Goal: Task Accomplishment & Management: Use online tool/utility

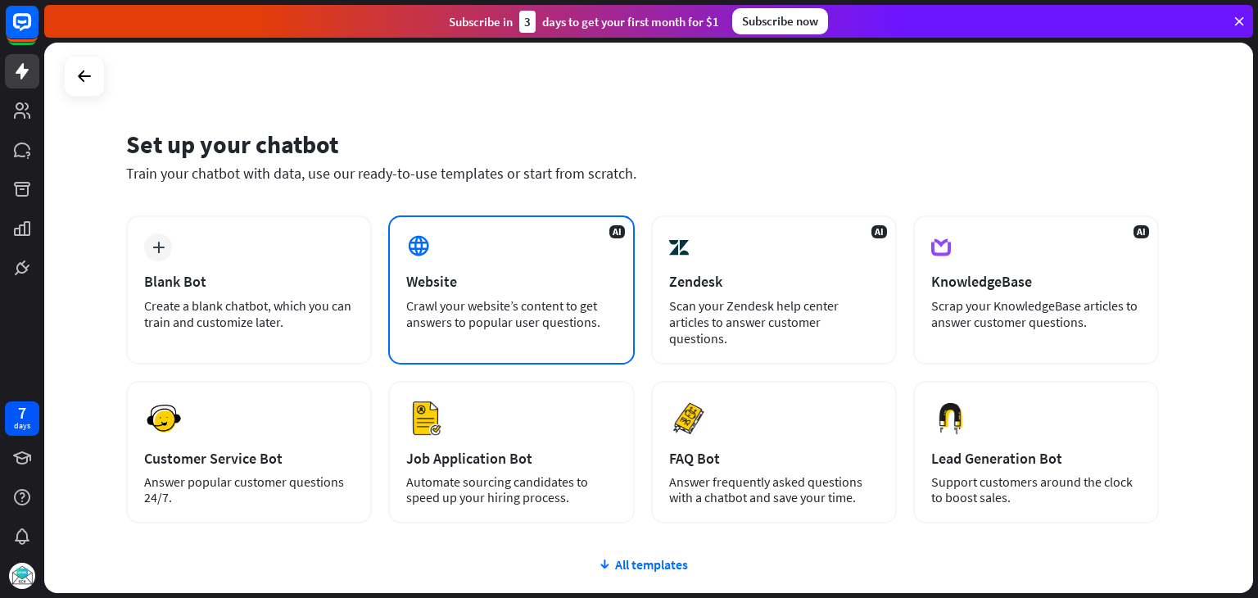
click at [457, 275] on div "Website" at bounding box center [511, 281] width 210 height 19
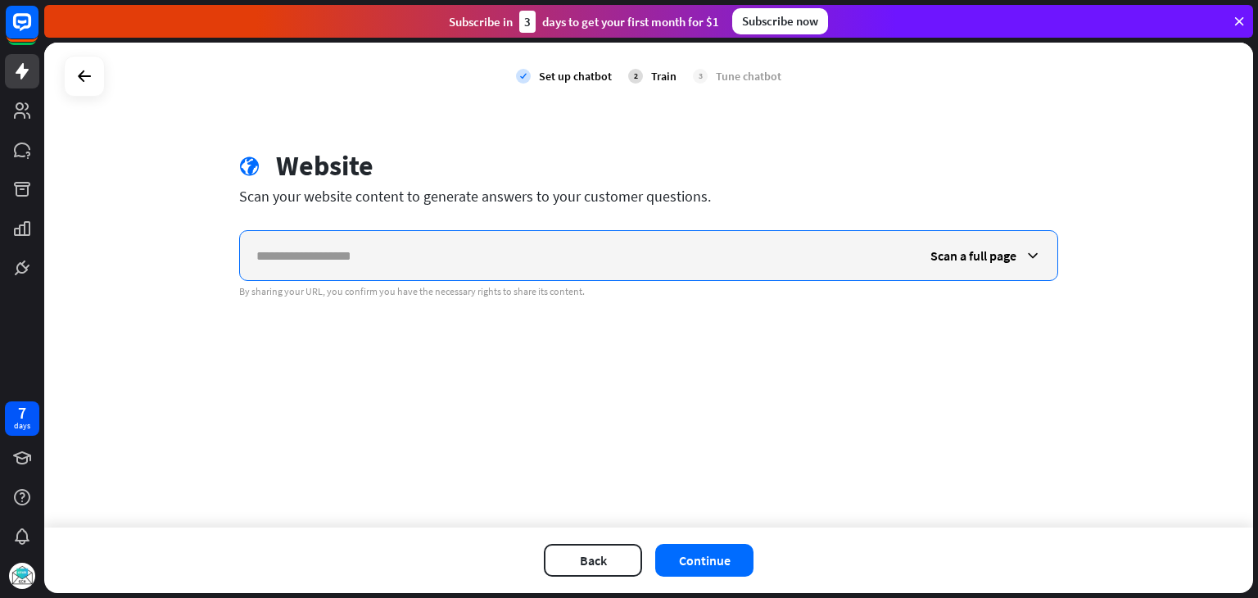
paste input "**********"
type input "**********"
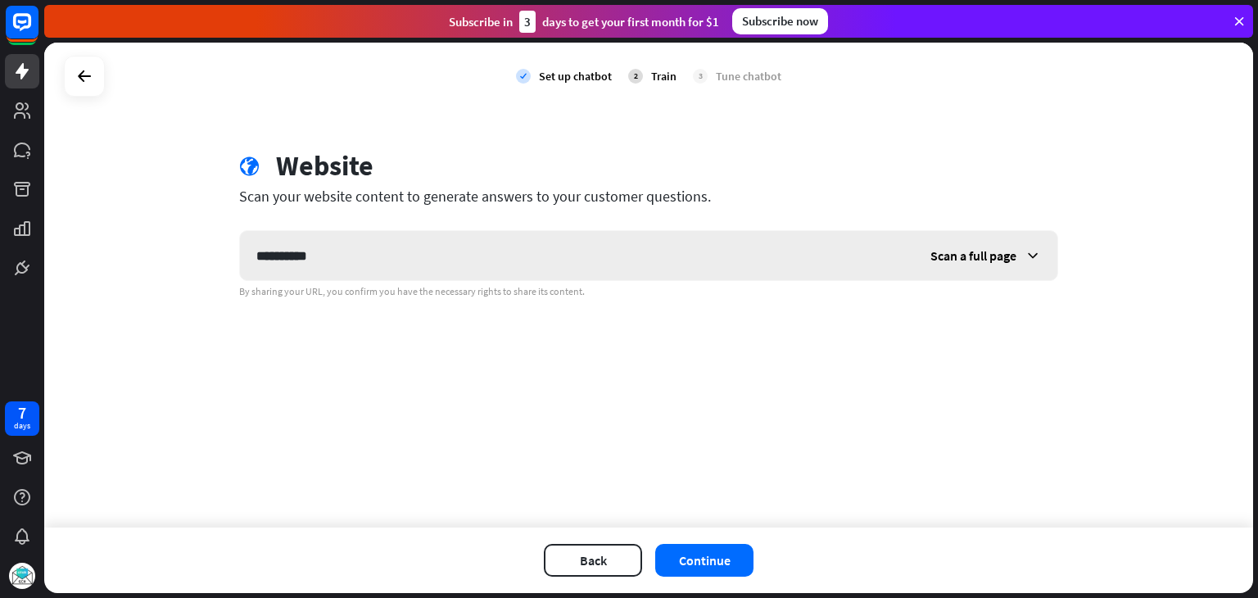
click at [1038, 254] on icon at bounding box center [1032, 255] width 16 height 16
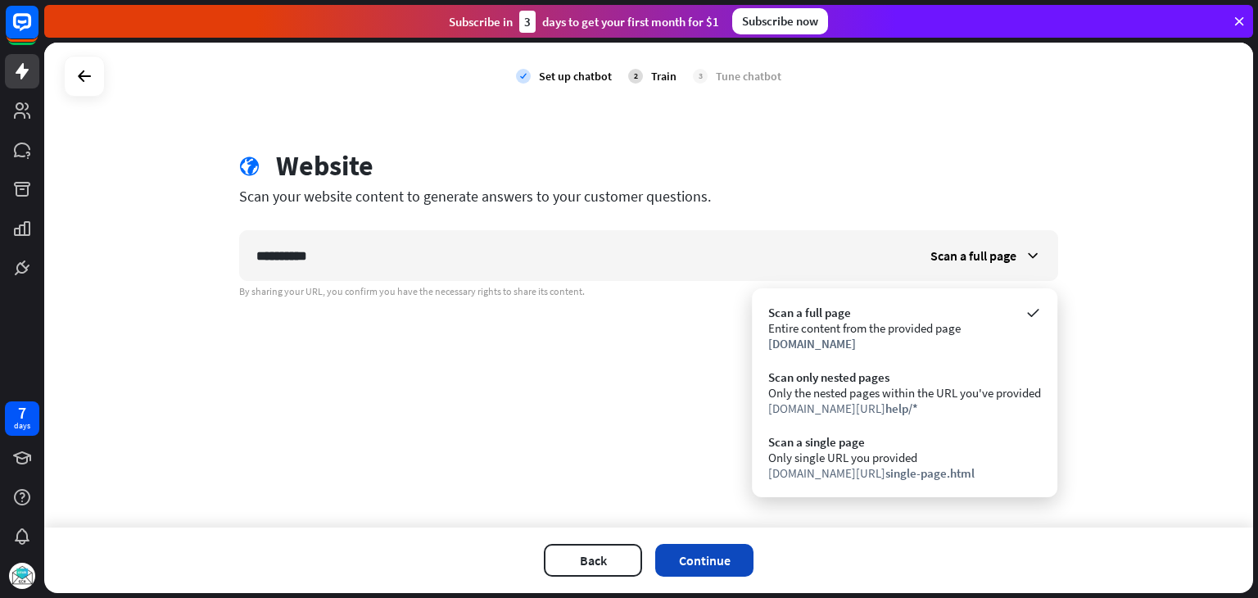
click at [708, 554] on button "Continue" at bounding box center [704, 560] width 98 height 33
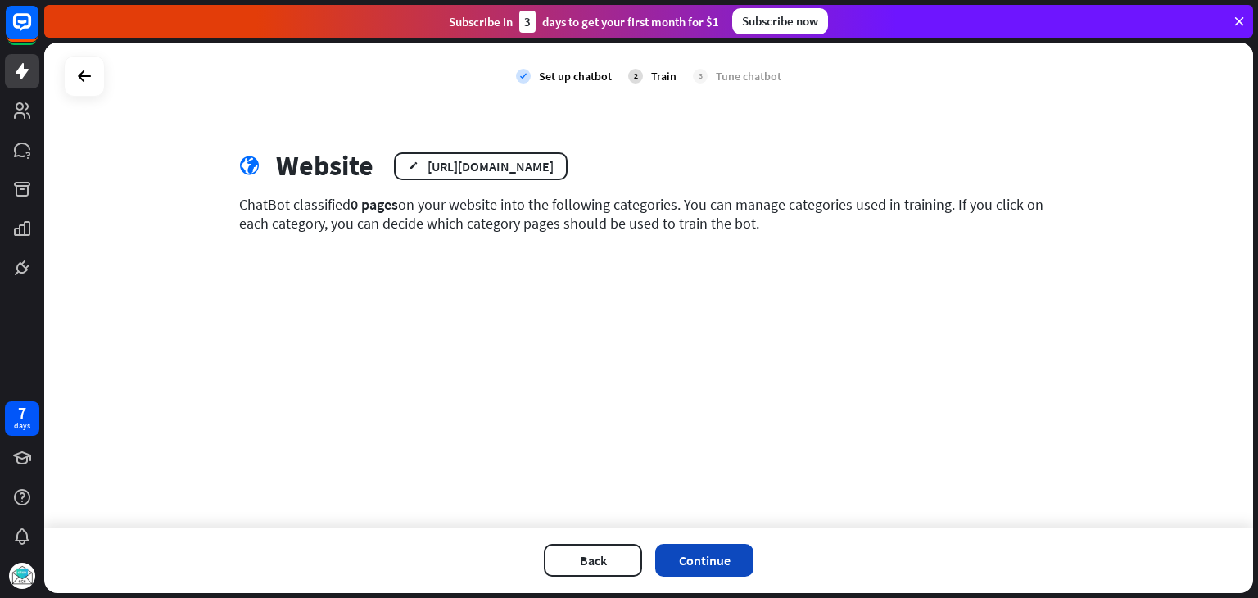
click at [713, 562] on button "Continue" at bounding box center [704, 560] width 98 height 33
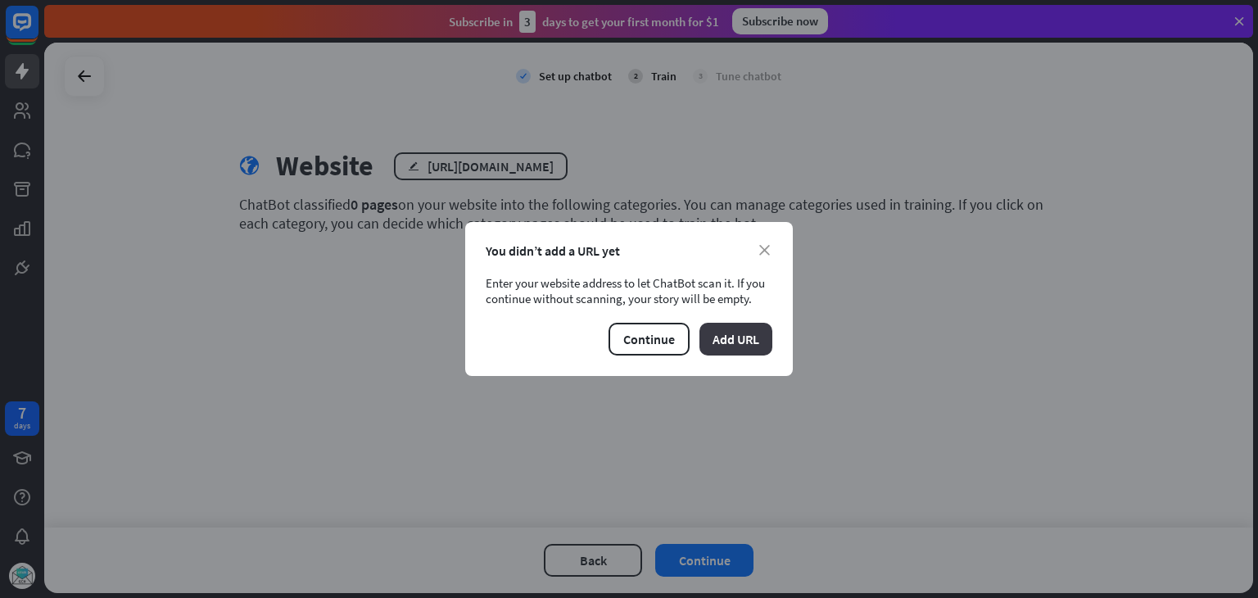
click at [748, 339] on button "Add URL" at bounding box center [735, 339] width 73 height 33
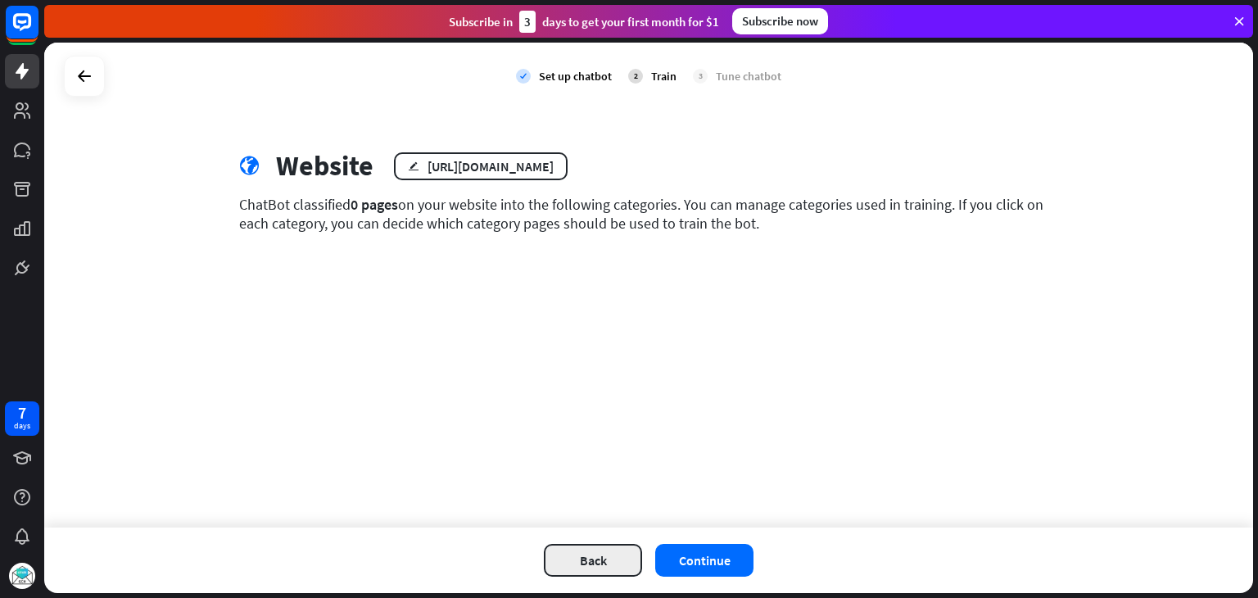
click at [599, 558] on button "Back" at bounding box center [593, 560] width 98 height 33
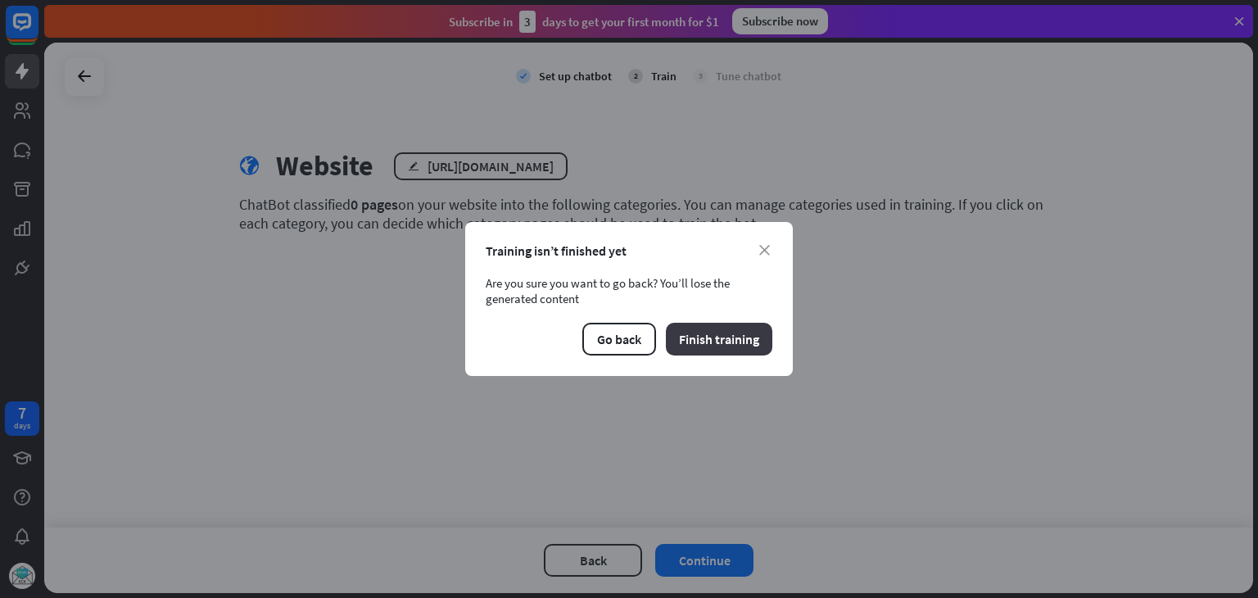
click at [735, 345] on button "Finish training" at bounding box center [719, 339] width 106 height 33
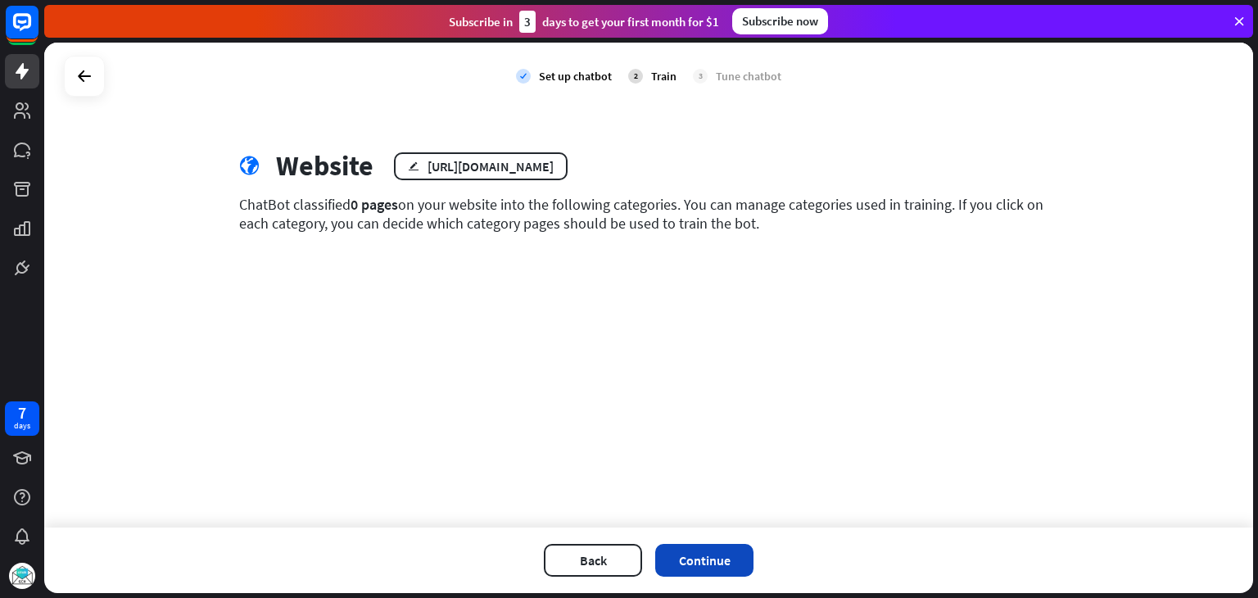
click at [708, 556] on button "Continue" at bounding box center [704, 560] width 98 height 33
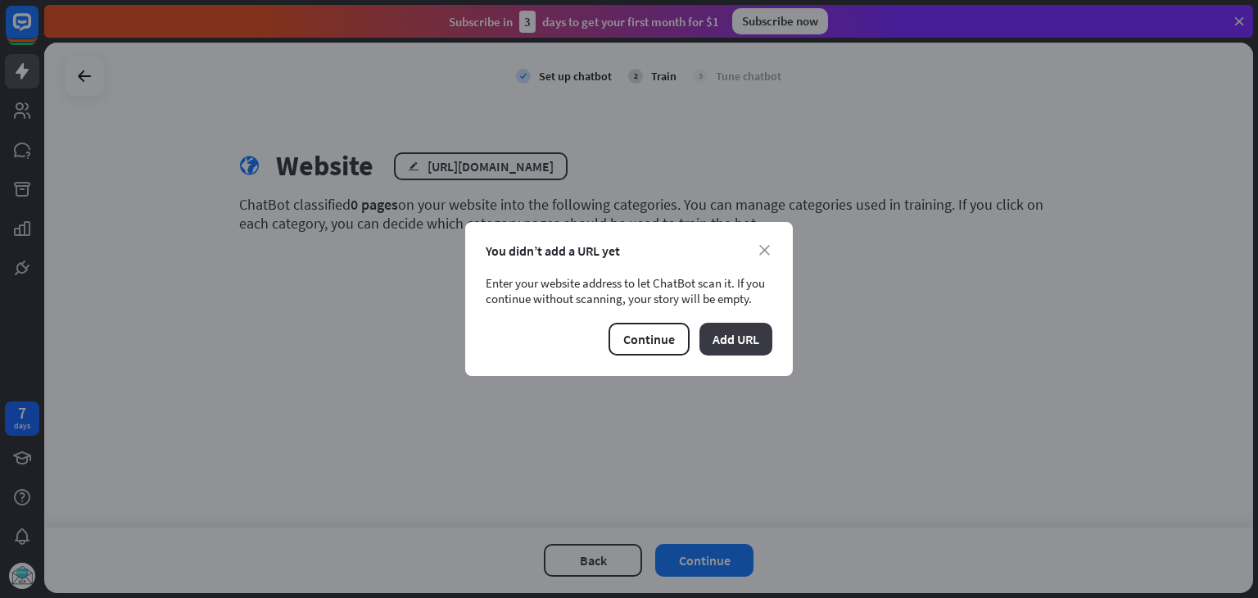
click at [736, 339] on button "Add URL" at bounding box center [735, 339] width 73 height 33
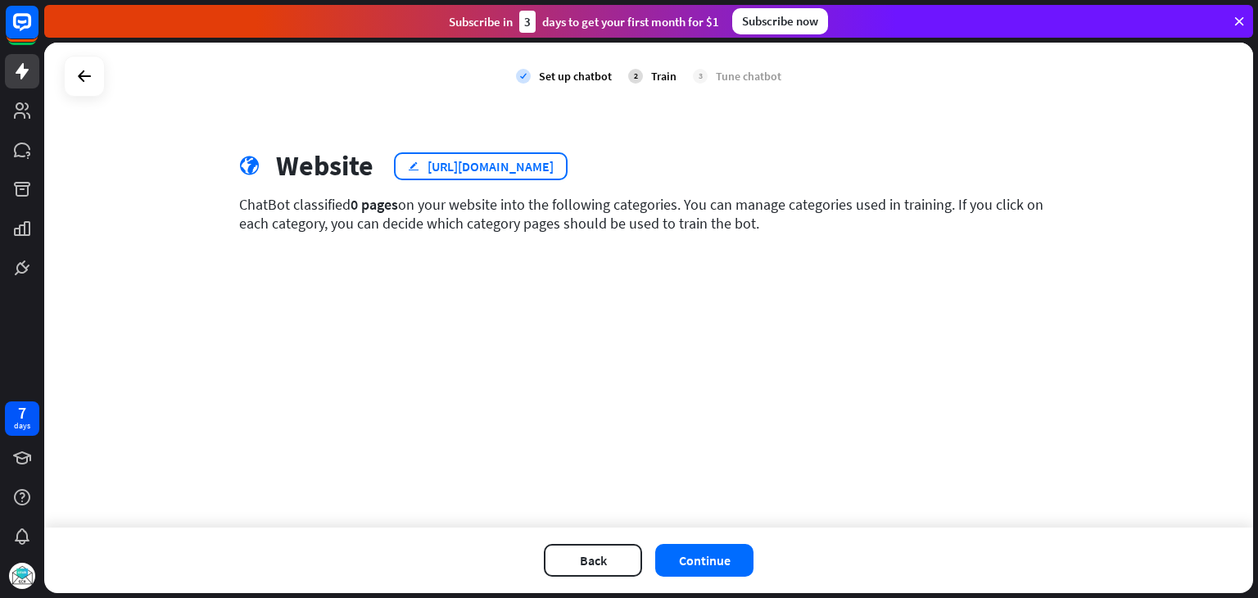
click at [567, 168] on div "edit [URL][DOMAIN_NAME]" at bounding box center [481, 166] width 174 height 28
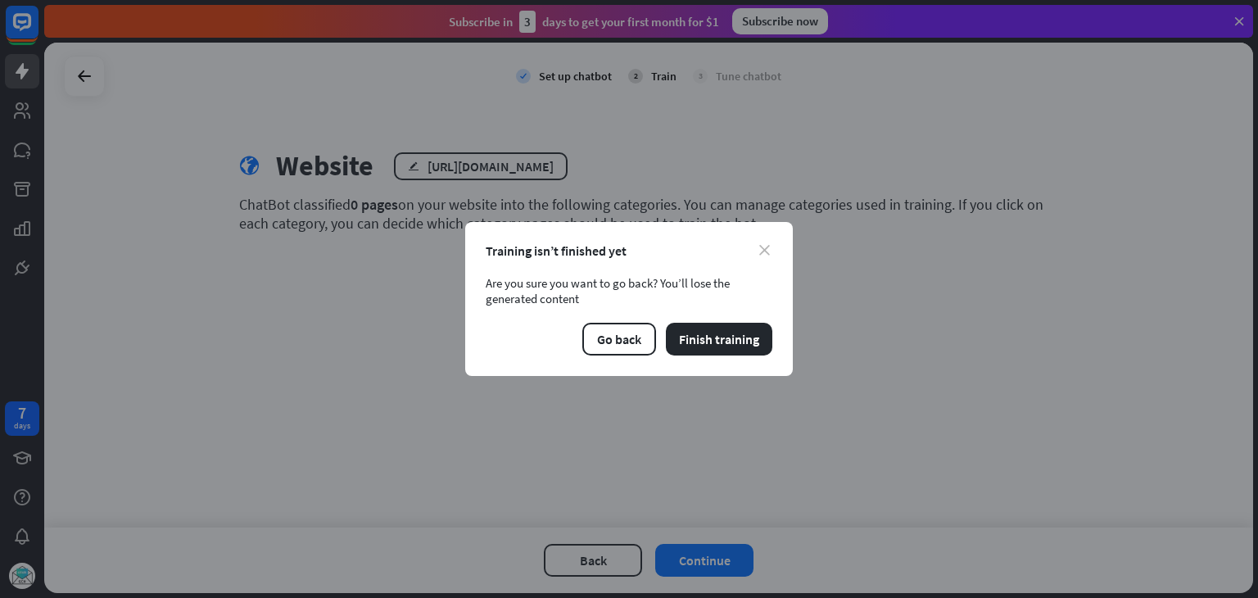
click at [766, 251] on icon "close" at bounding box center [764, 250] width 11 height 11
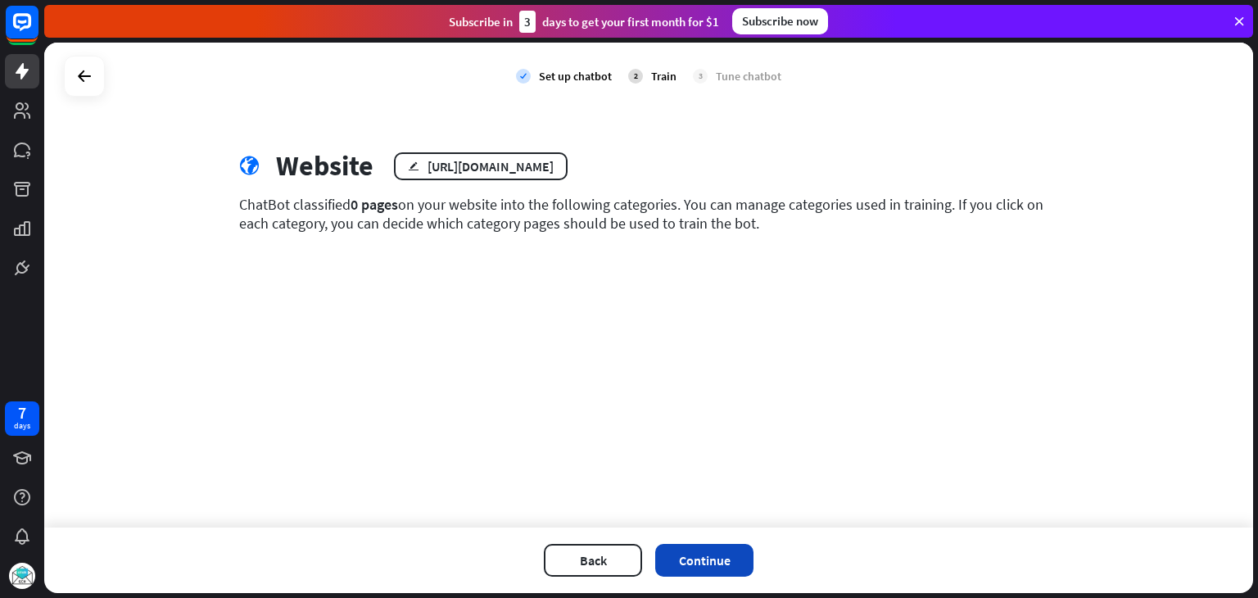
click at [694, 561] on button "Continue" at bounding box center [704, 560] width 98 height 33
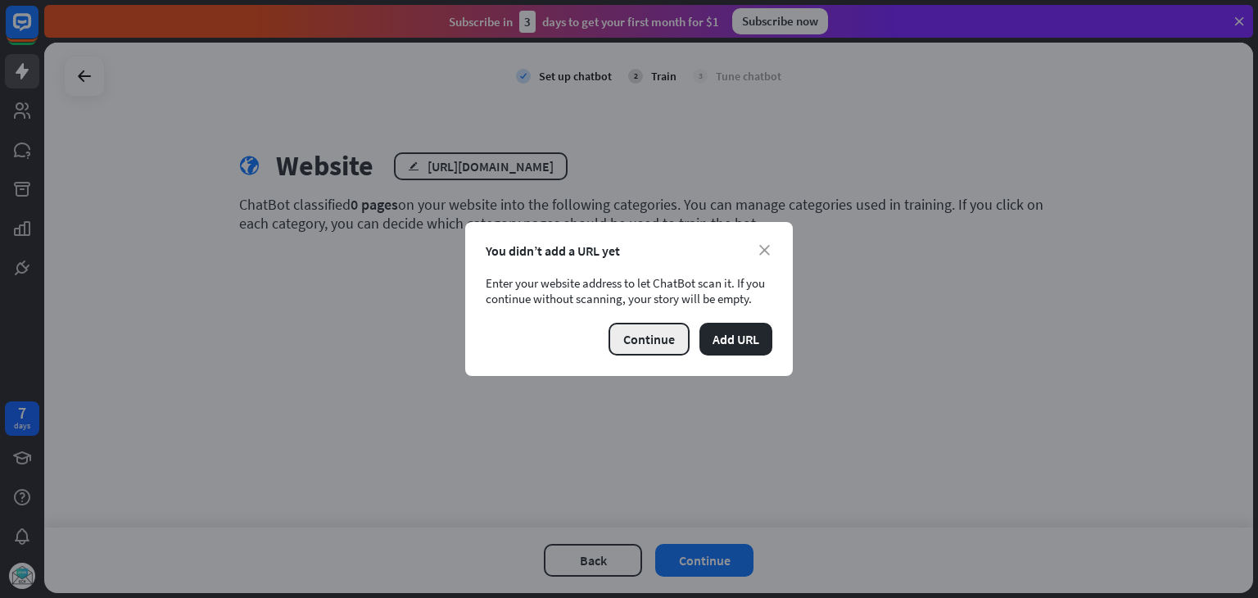
click at [653, 342] on button "Continue" at bounding box center [648, 339] width 81 height 33
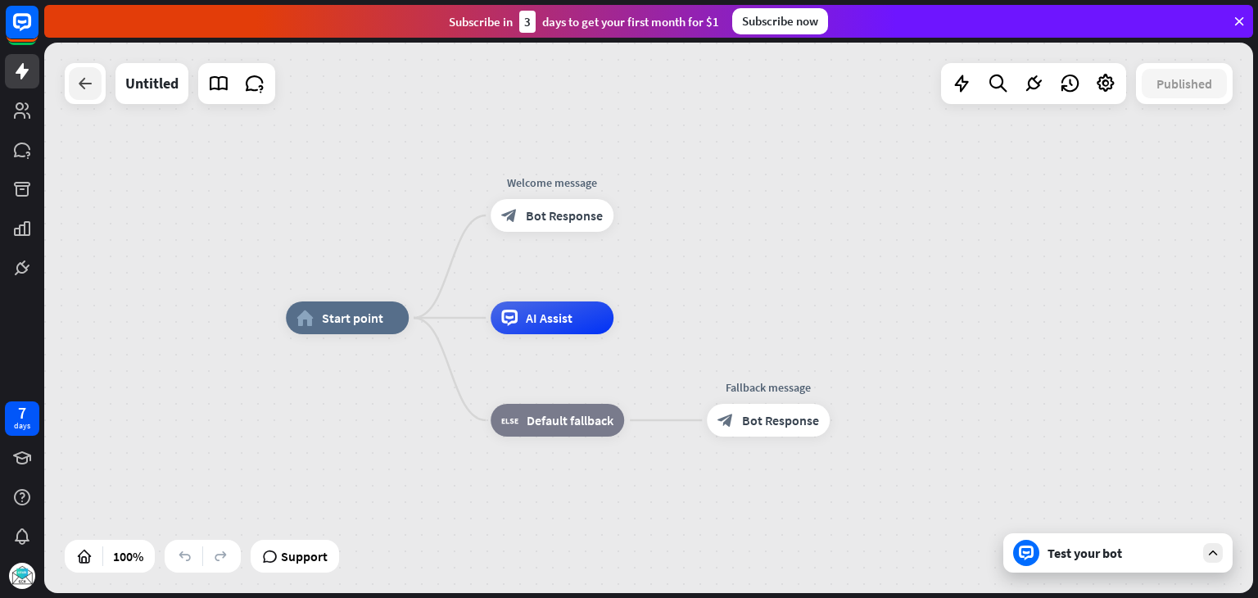
click at [82, 89] on icon at bounding box center [85, 84] width 20 height 20
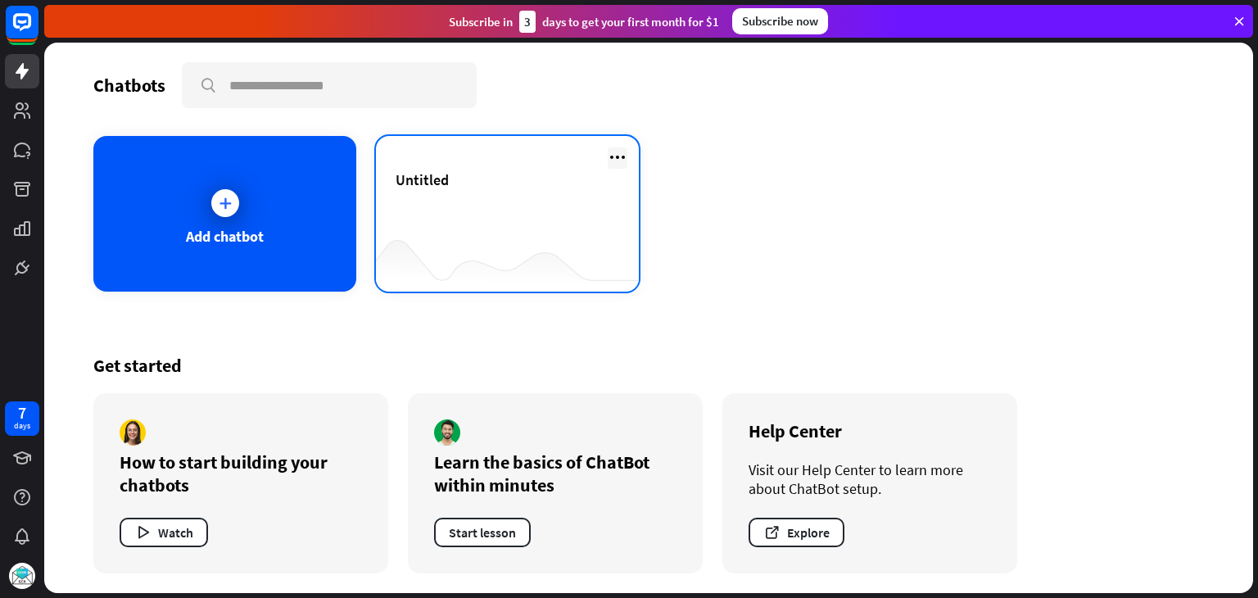
click at [613, 152] on icon at bounding box center [618, 157] width 20 height 20
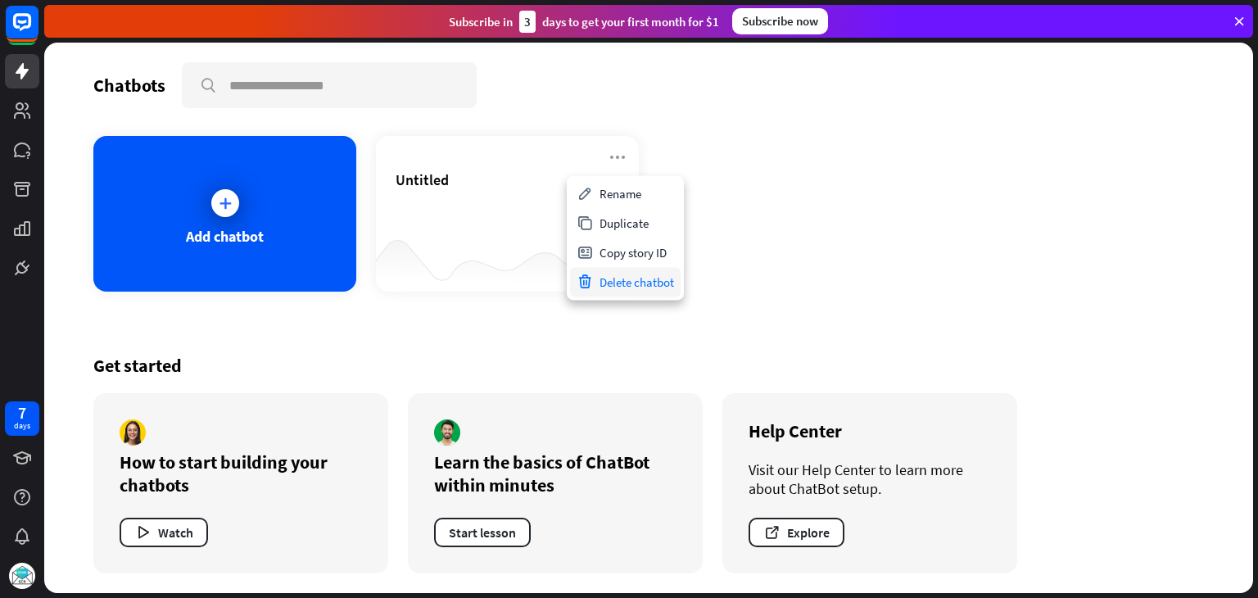
click at [659, 283] on div "Delete chatbot" at bounding box center [625, 281] width 111 height 29
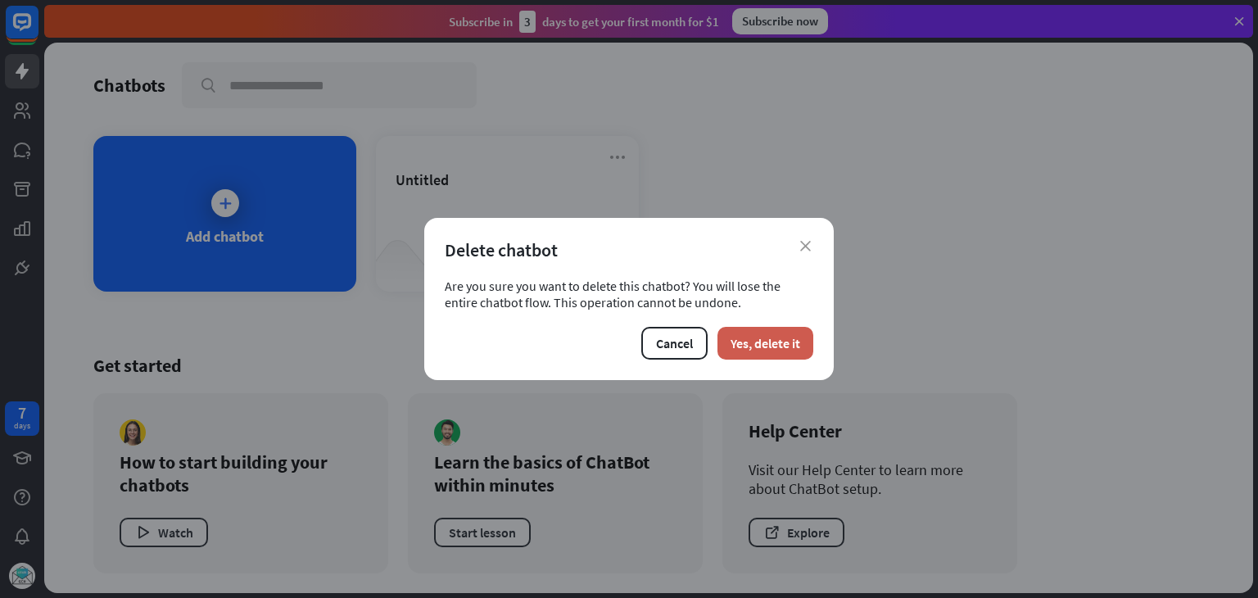
click at [783, 340] on button "Yes, delete it" at bounding box center [765, 343] width 96 height 33
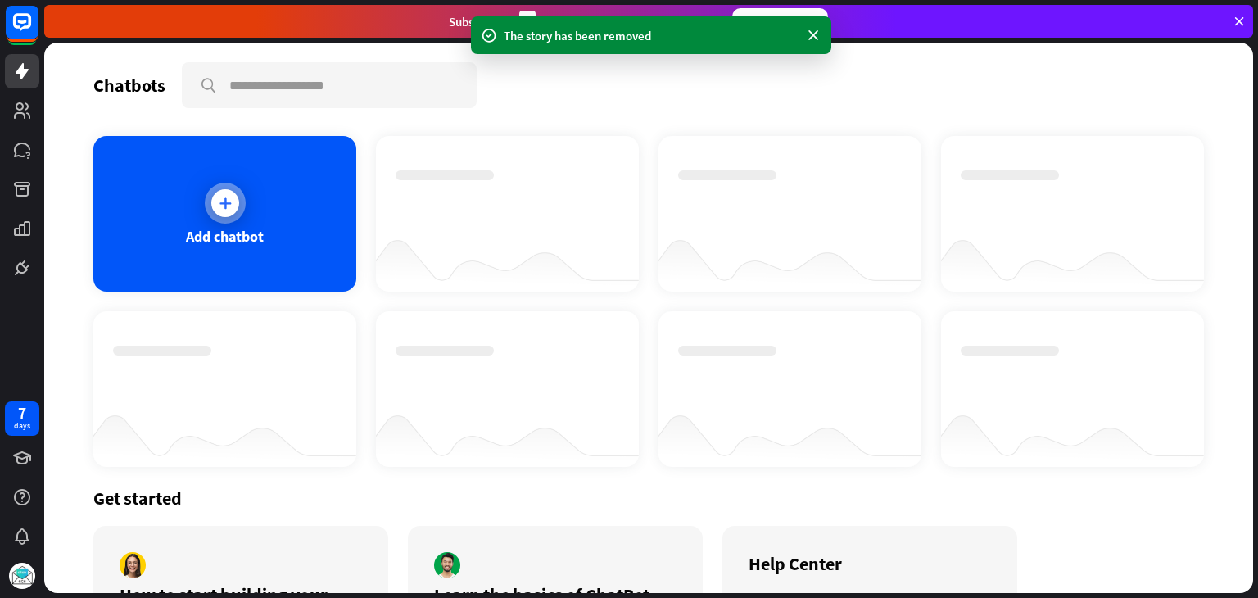
click at [233, 201] on div at bounding box center [225, 203] width 28 height 28
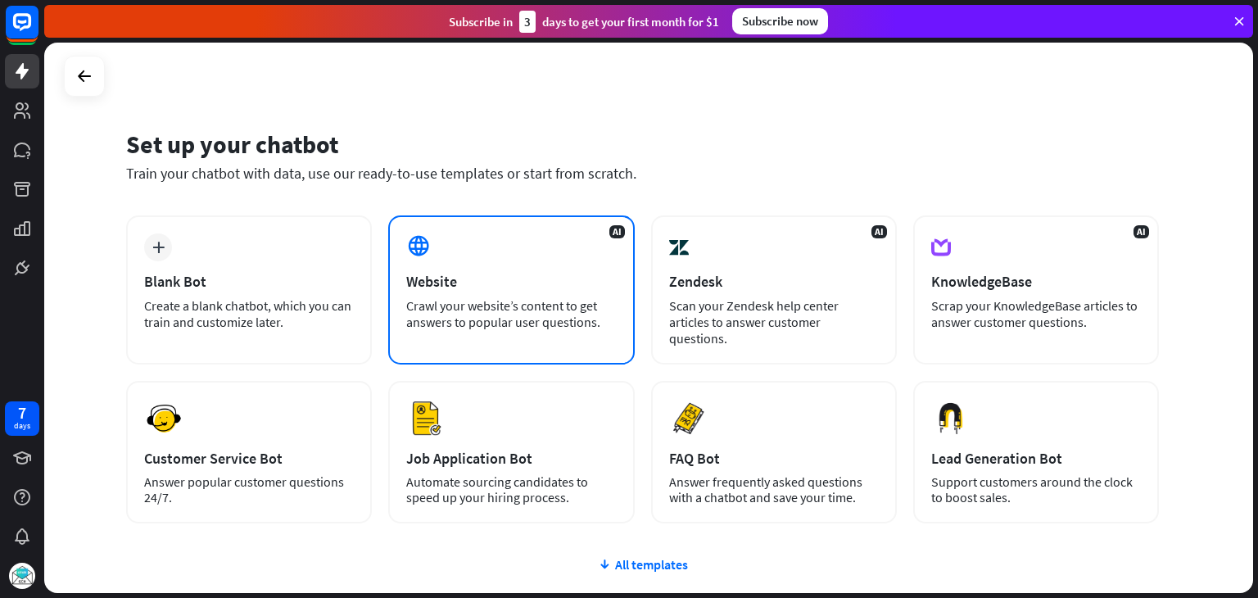
click at [554, 283] on div "Website" at bounding box center [511, 281] width 210 height 19
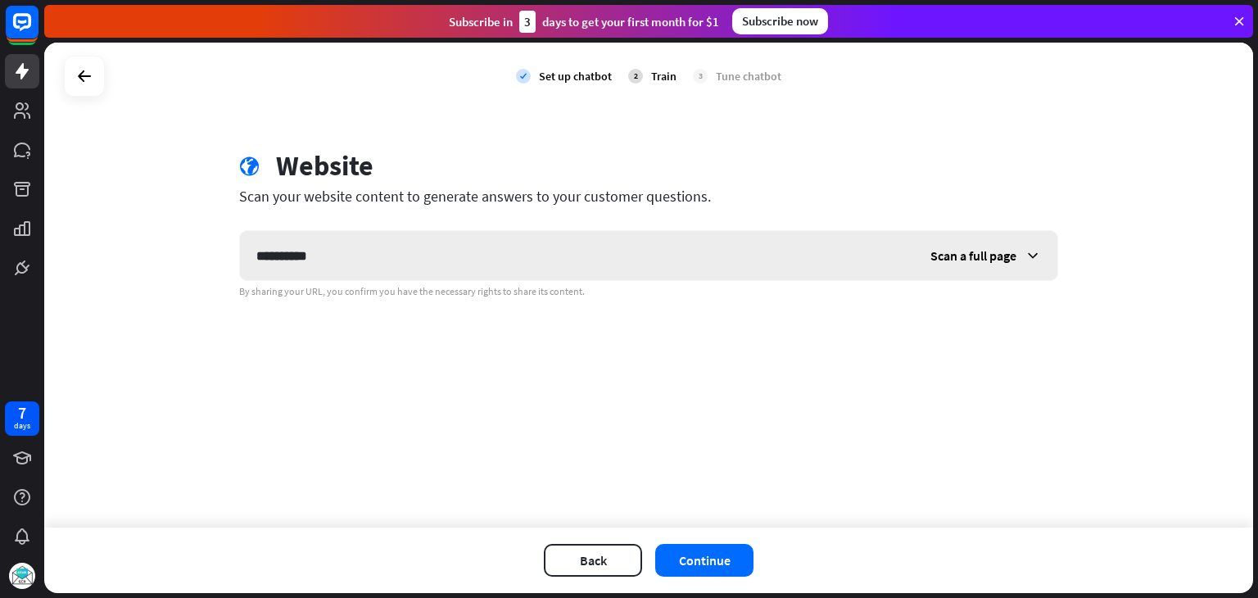
type input "**********"
click at [996, 255] on span "Scan a full page" at bounding box center [973, 255] width 86 height 16
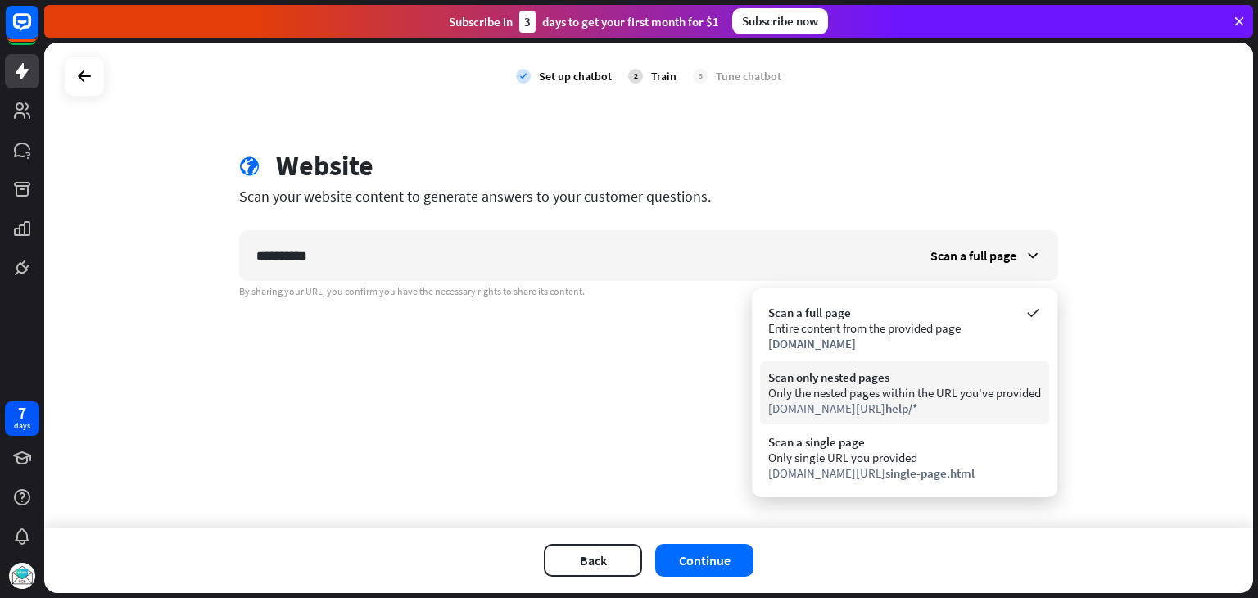
click at [937, 384] on div "Scan only nested pages" at bounding box center [904, 377] width 273 height 16
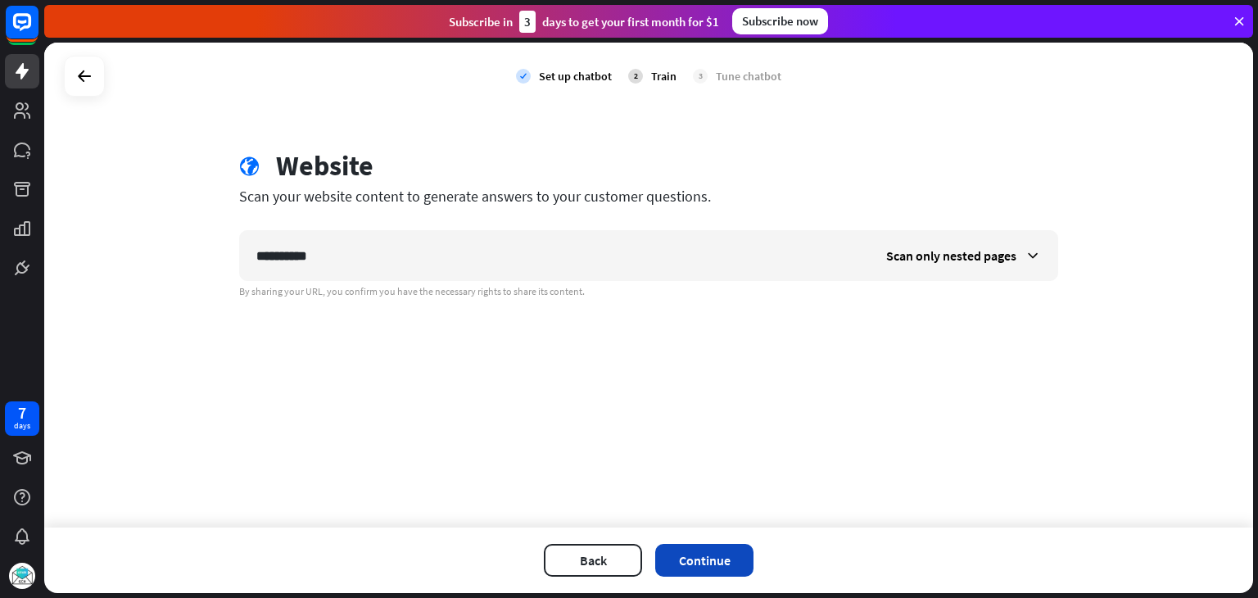
click at [722, 566] on button "Continue" at bounding box center [704, 560] width 98 height 33
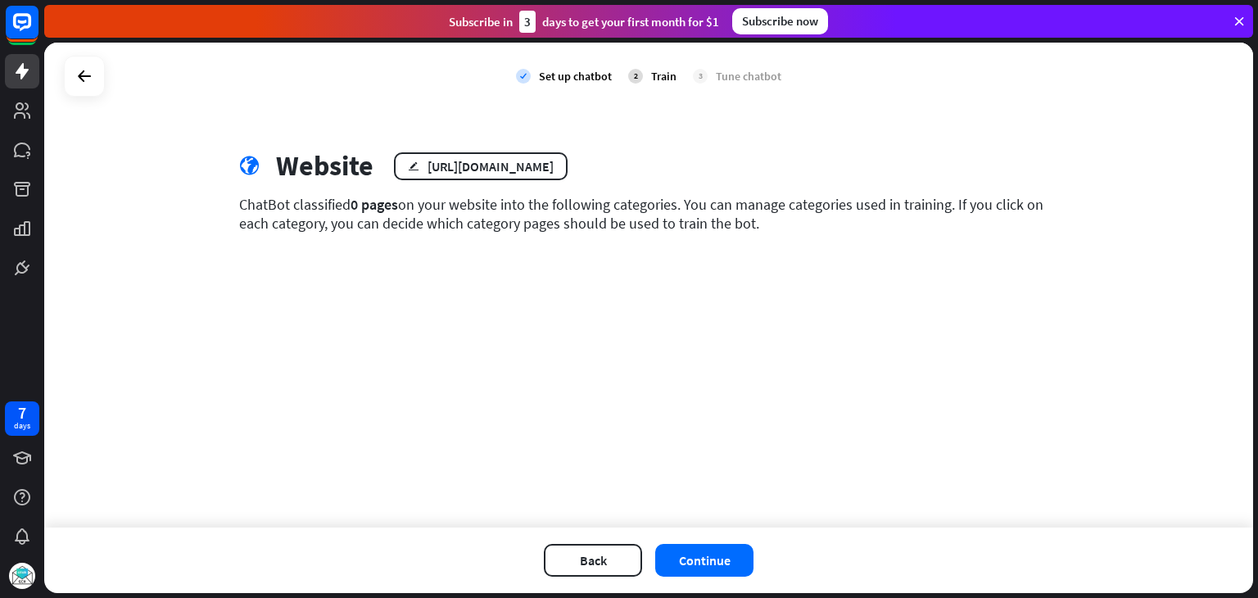
click at [1237, 17] on icon at bounding box center [1239, 21] width 15 height 15
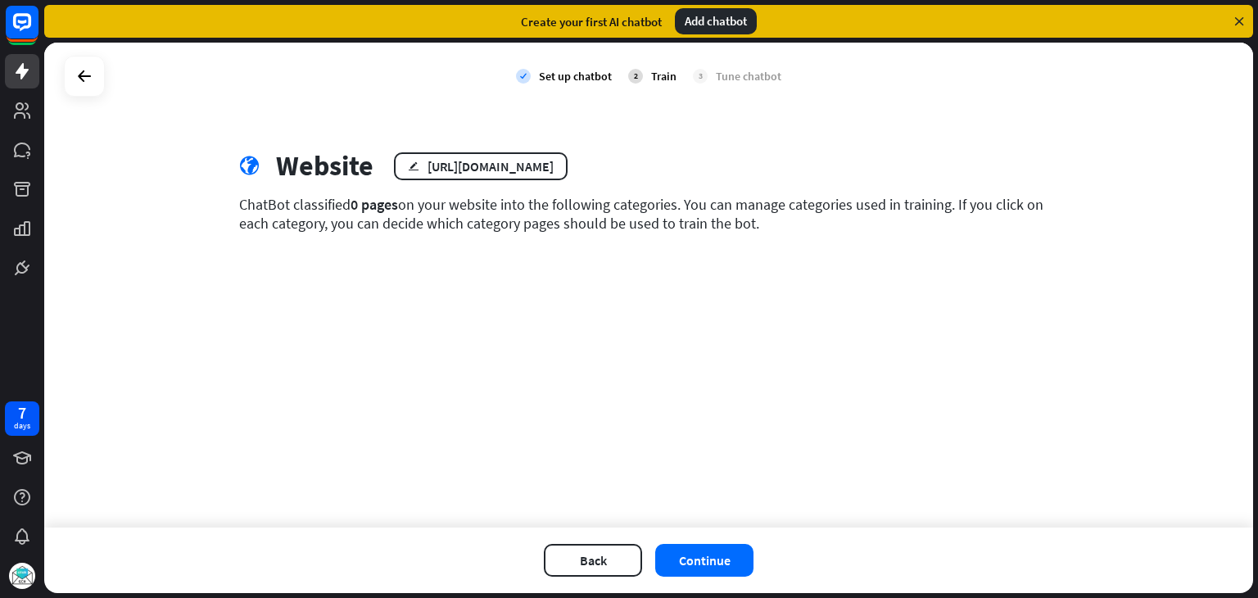
click at [1237, 24] on icon at bounding box center [1239, 21] width 15 height 15
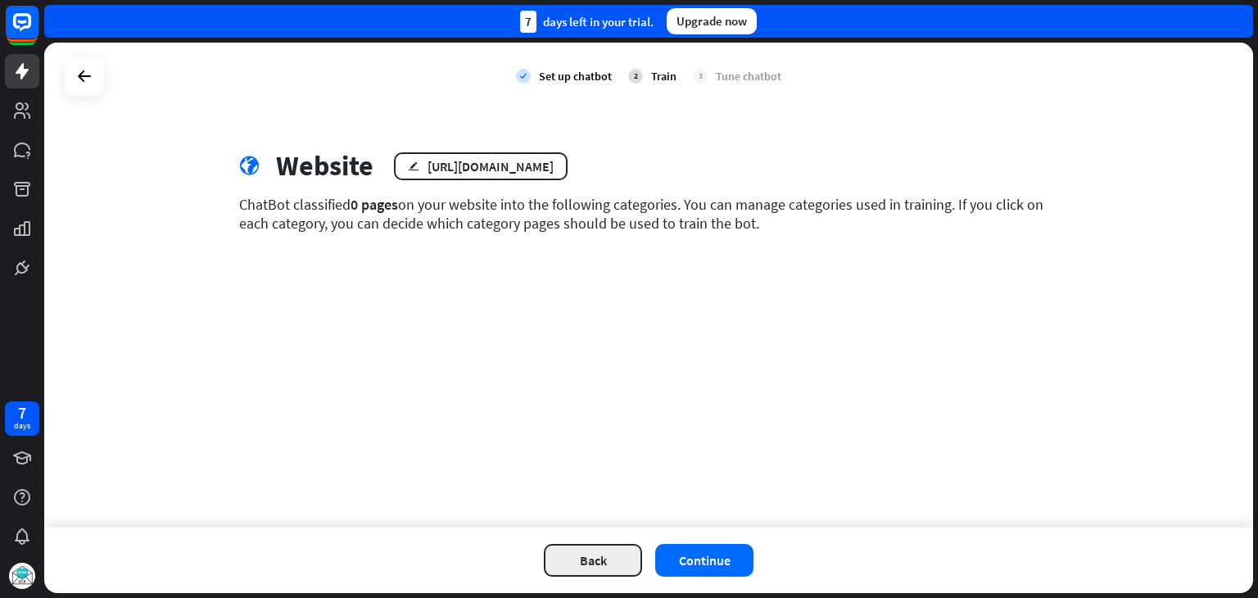
click at [594, 561] on button "Back" at bounding box center [593, 560] width 98 height 33
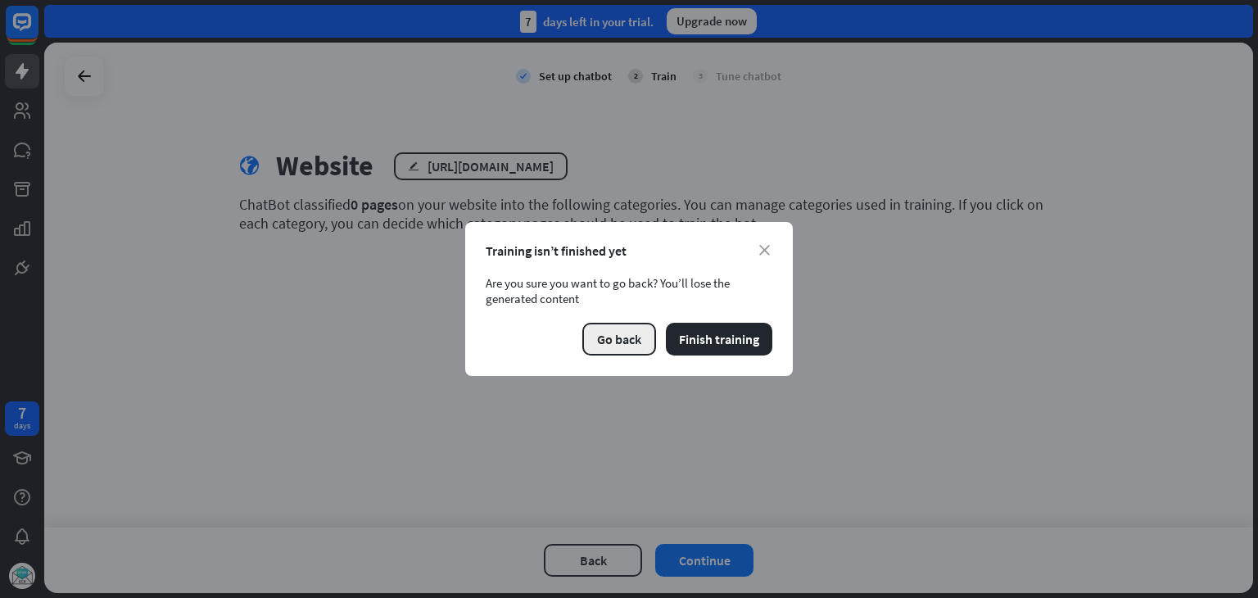
click at [619, 338] on button "Go back" at bounding box center [619, 339] width 74 height 33
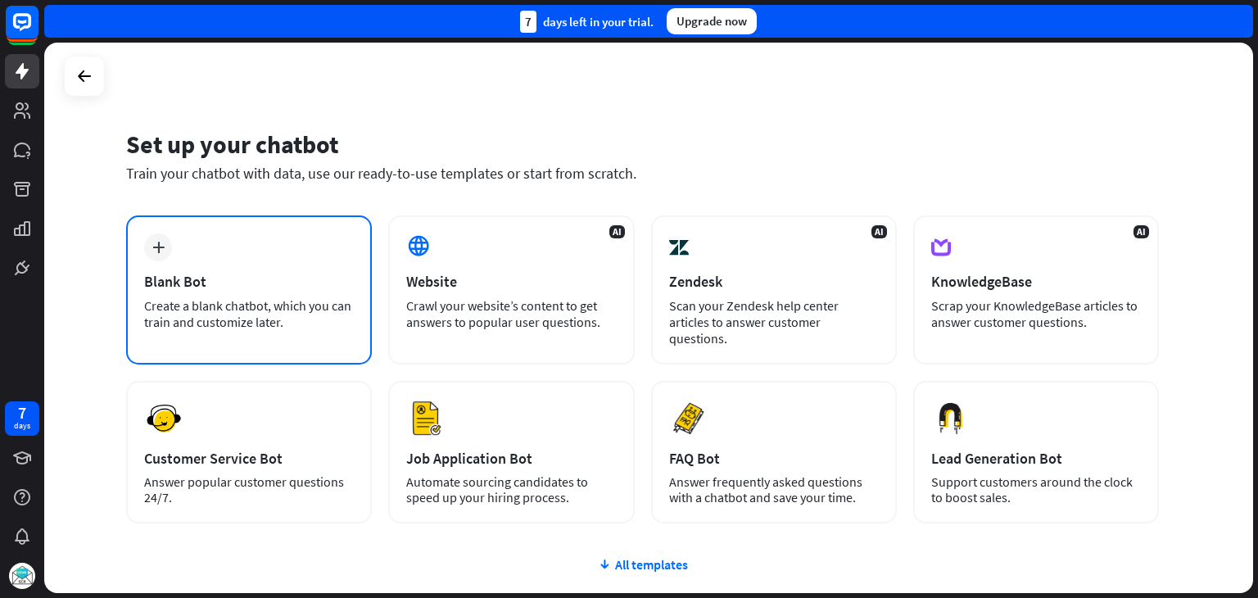
click at [223, 272] on div "Blank Bot" at bounding box center [249, 281] width 210 height 19
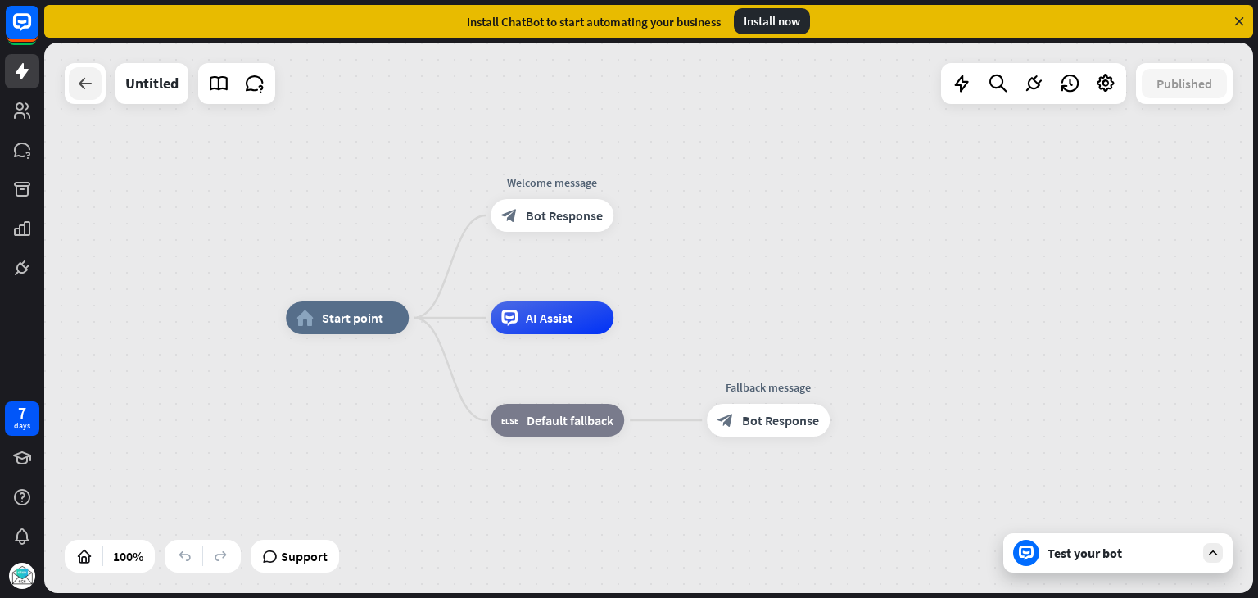
click at [81, 92] on icon at bounding box center [85, 84] width 20 height 20
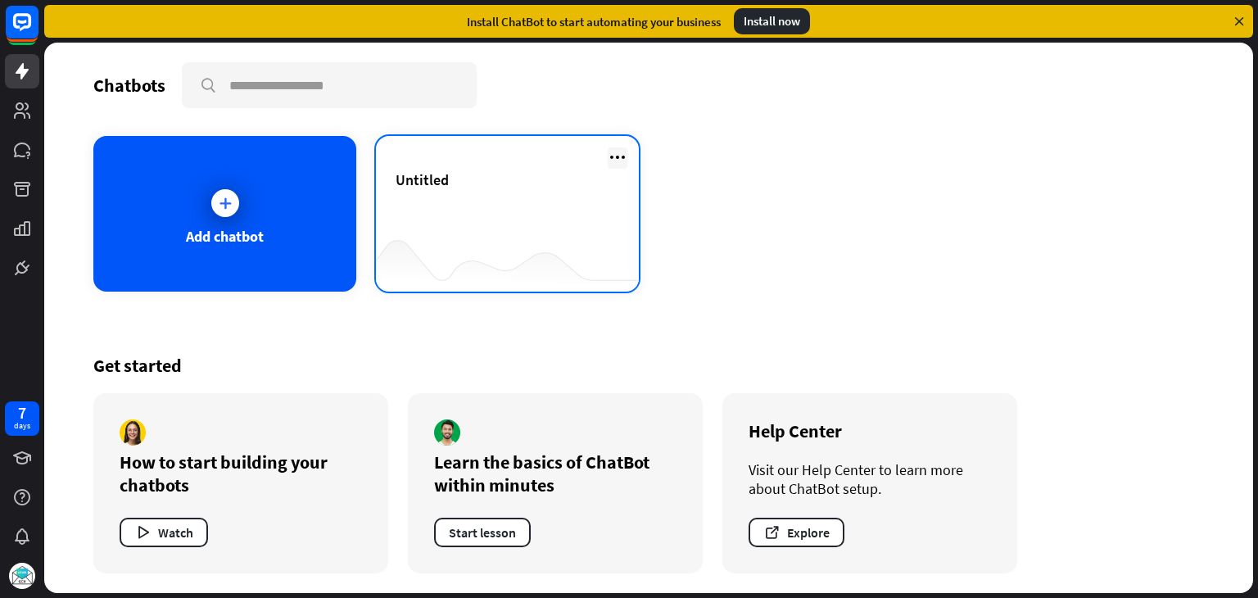
click at [620, 151] on icon at bounding box center [618, 157] width 20 height 20
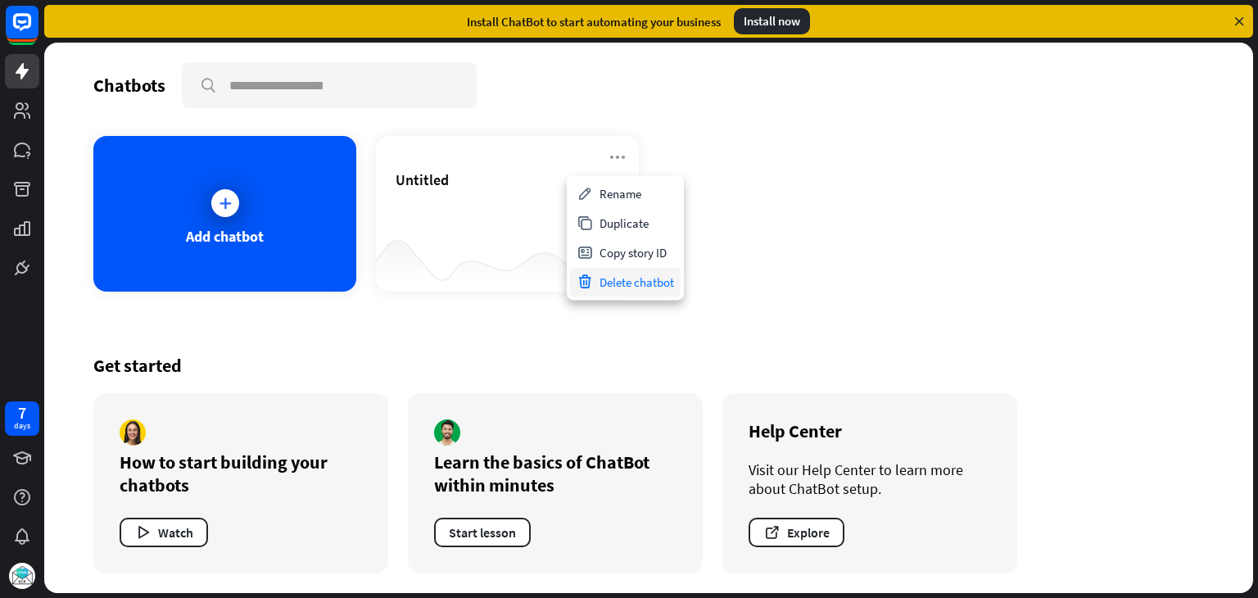
click at [622, 284] on div "Delete chatbot" at bounding box center [625, 281] width 111 height 29
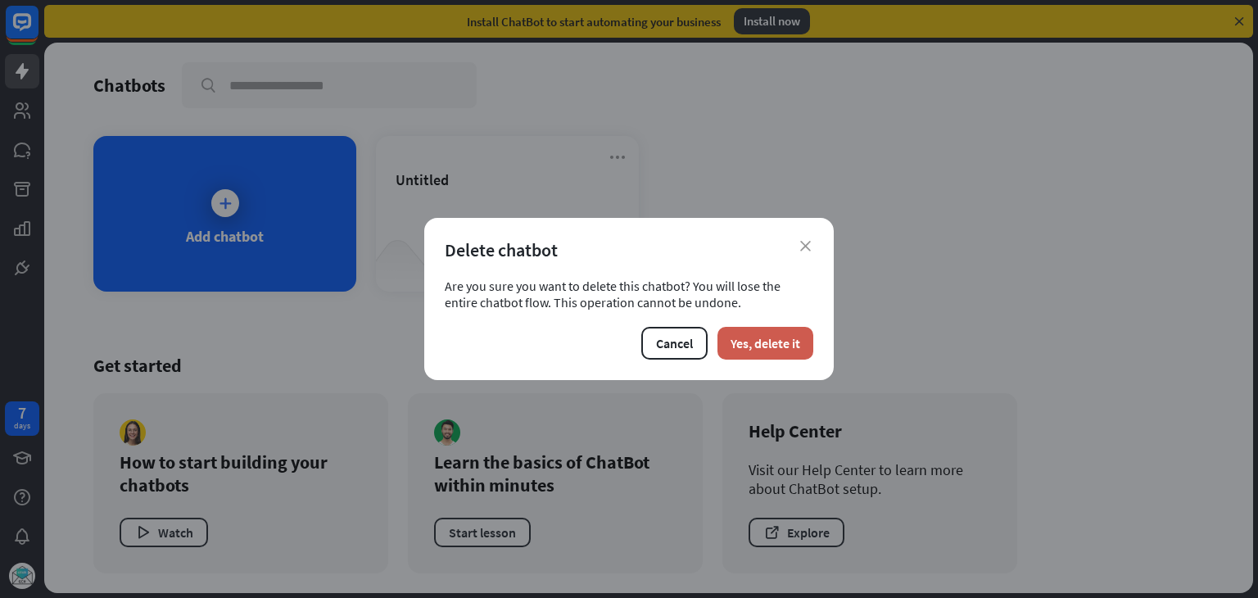
click at [753, 339] on button "Yes, delete it" at bounding box center [765, 343] width 96 height 33
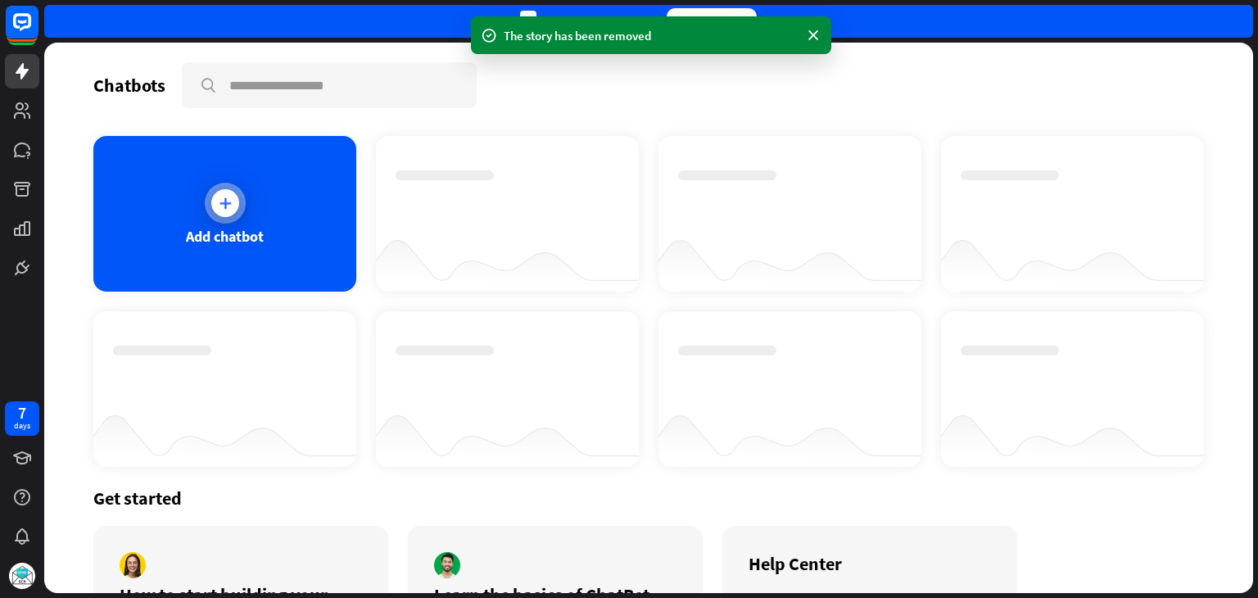
click at [223, 201] on icon at bounding box center [225, 203] width 16 height 16
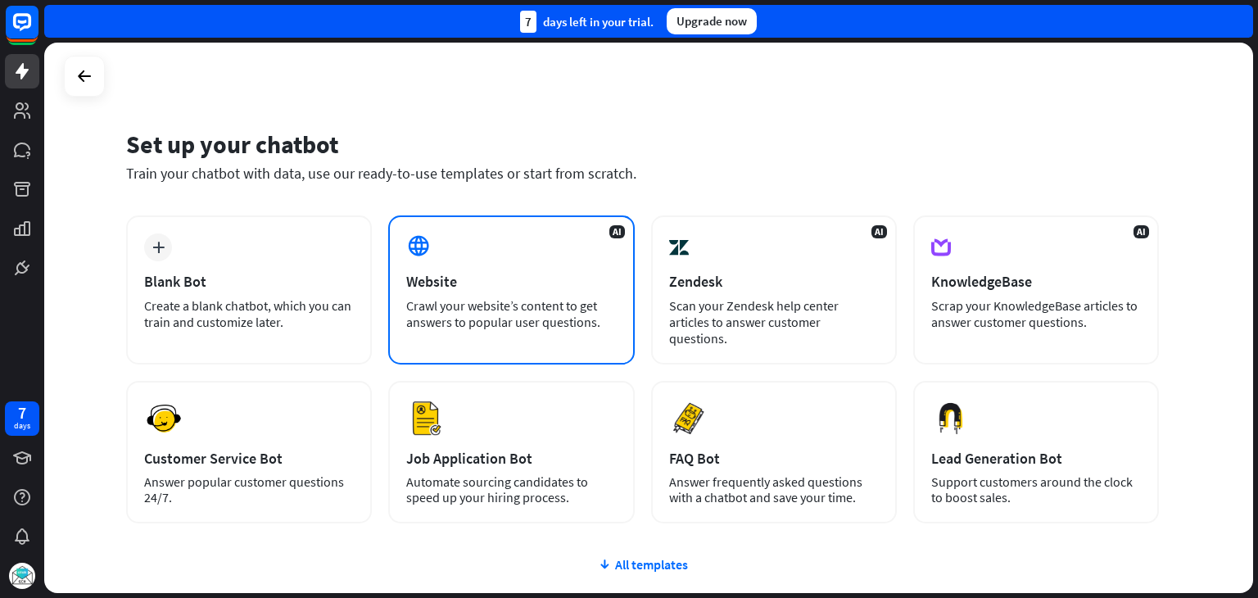
click at [463, 276] on div "Website" at bounding box center [511, 281] width 210 height 19
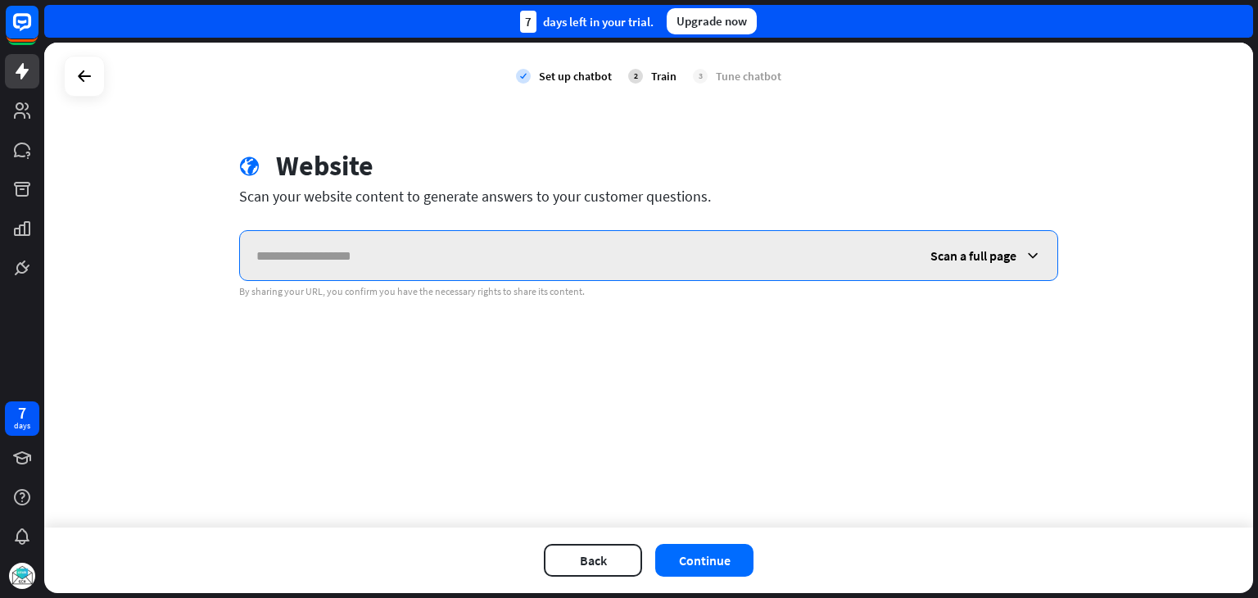
paste input "**********"
type input "**********"
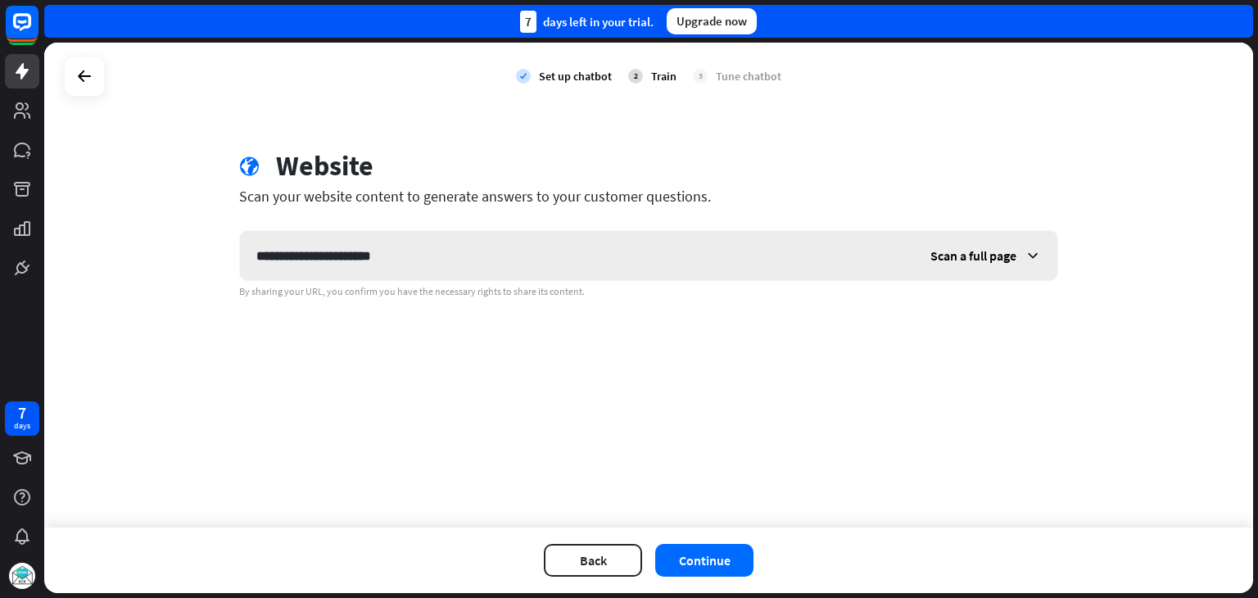
click at [1027, 256] on icon at bounding box center [1032, 255] width 16 height 16
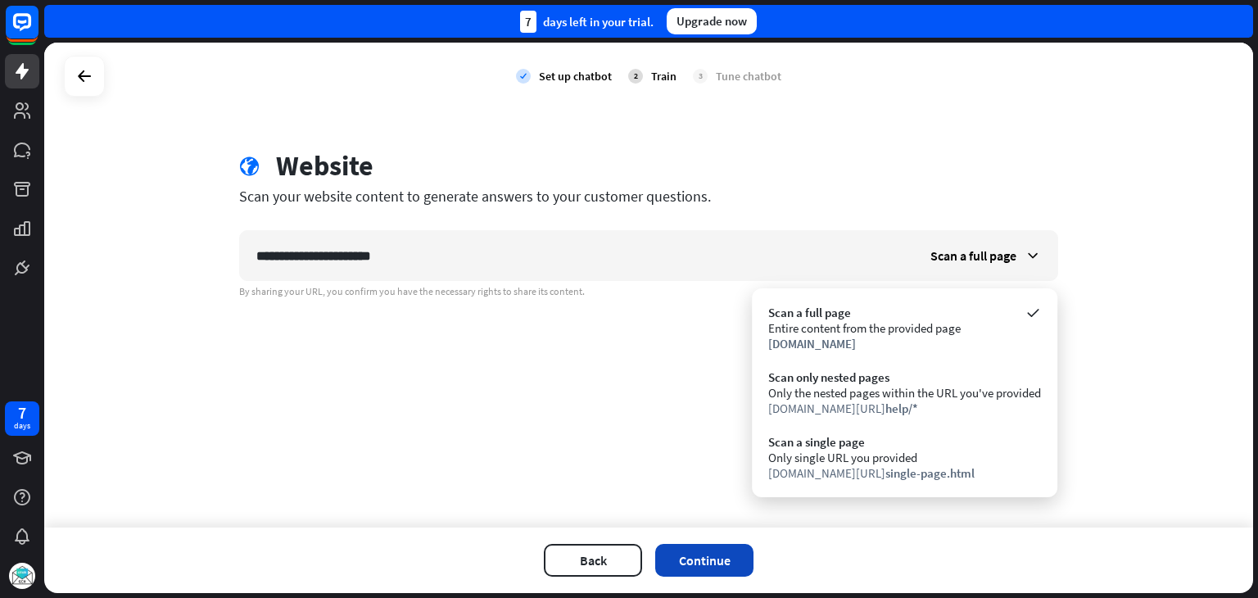
click at [720, 559] on button "Continue" at bounding box center [704, 560] width 98 height 33
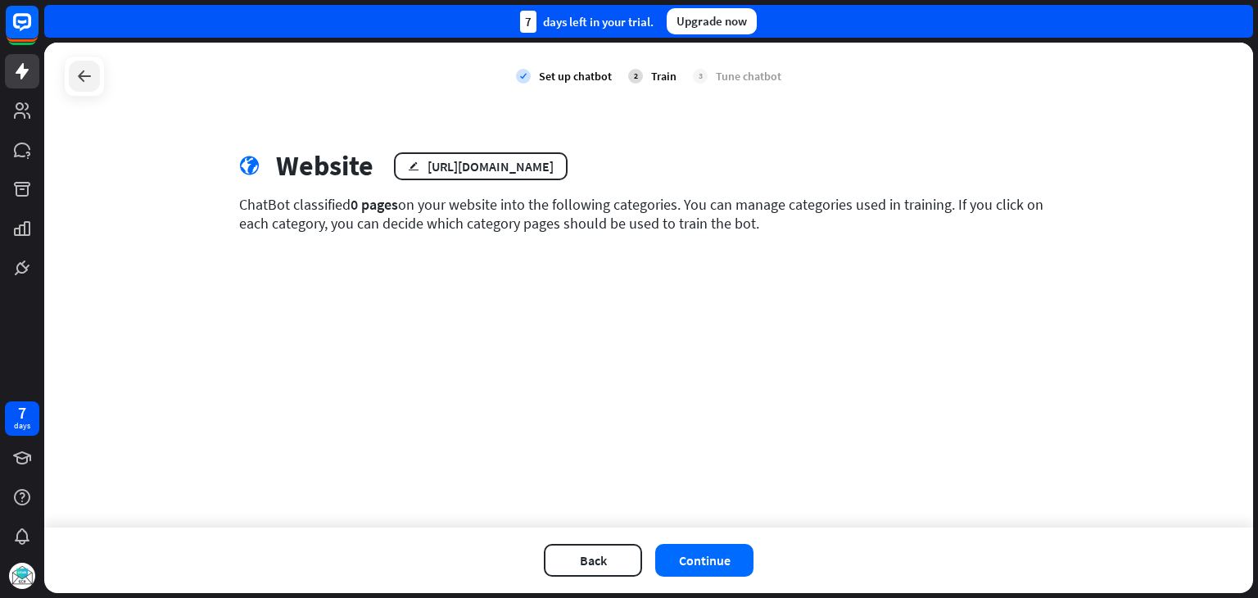
click at [76, 76] on icon at bounding box center [85, 76] width 20 height 20
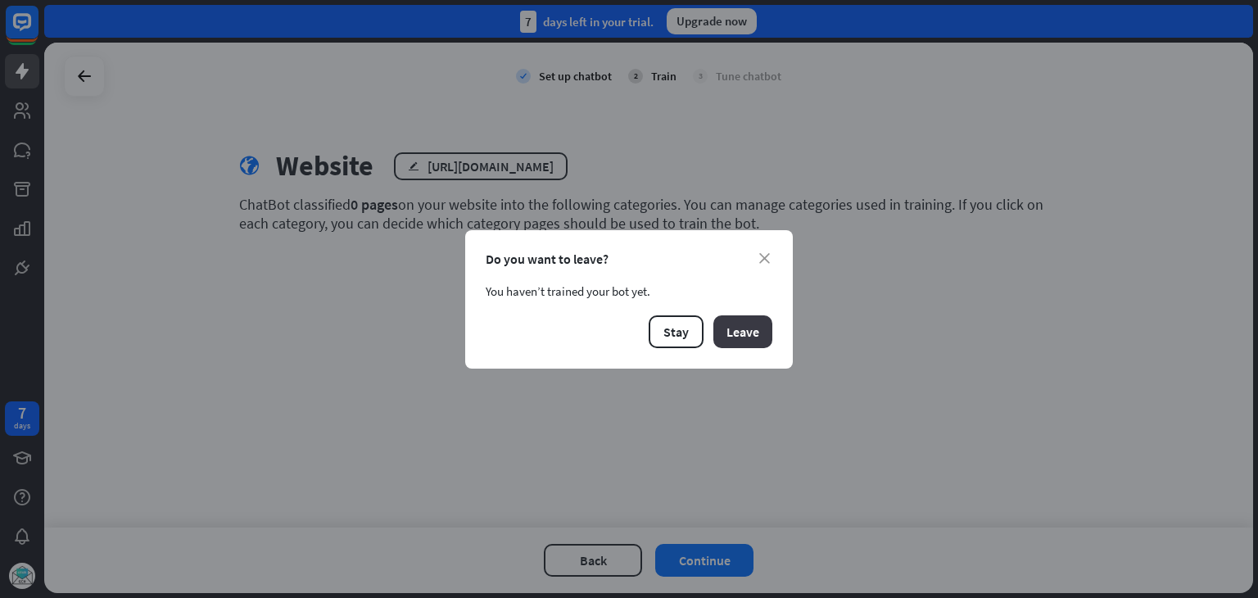
click at [752, 332] on button "Leave" at bounding box center [742, 331] width 59 height 33
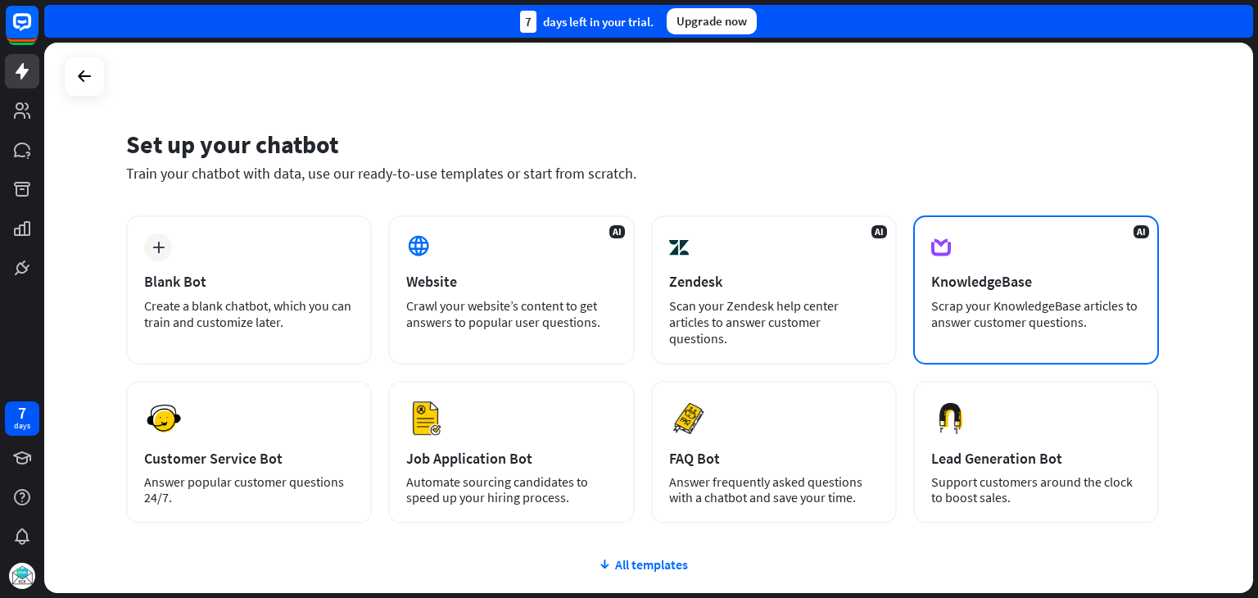
click at [1091, 259] on div "AI KnowledgeBase Scrap your KnowledgeBase articles to answer customer questions." at bounding box center [1036, 289] width 246 height 149
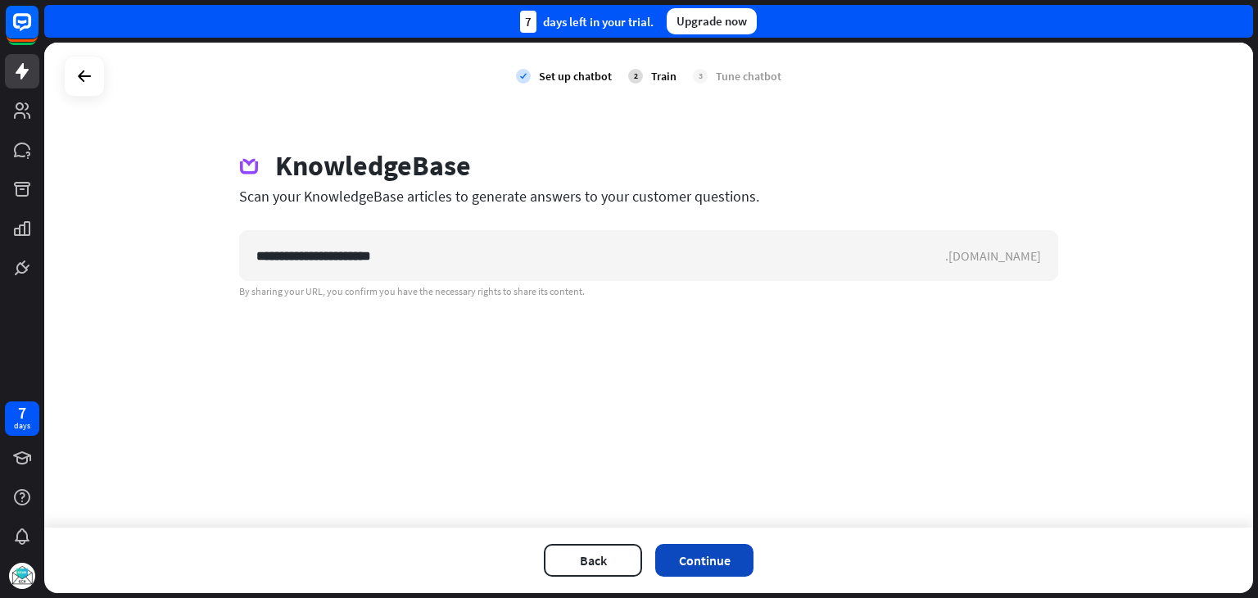
type input "**********"
click at [710, 554] on button "Continue" at bounding box center [704, 560] width 98 height 33
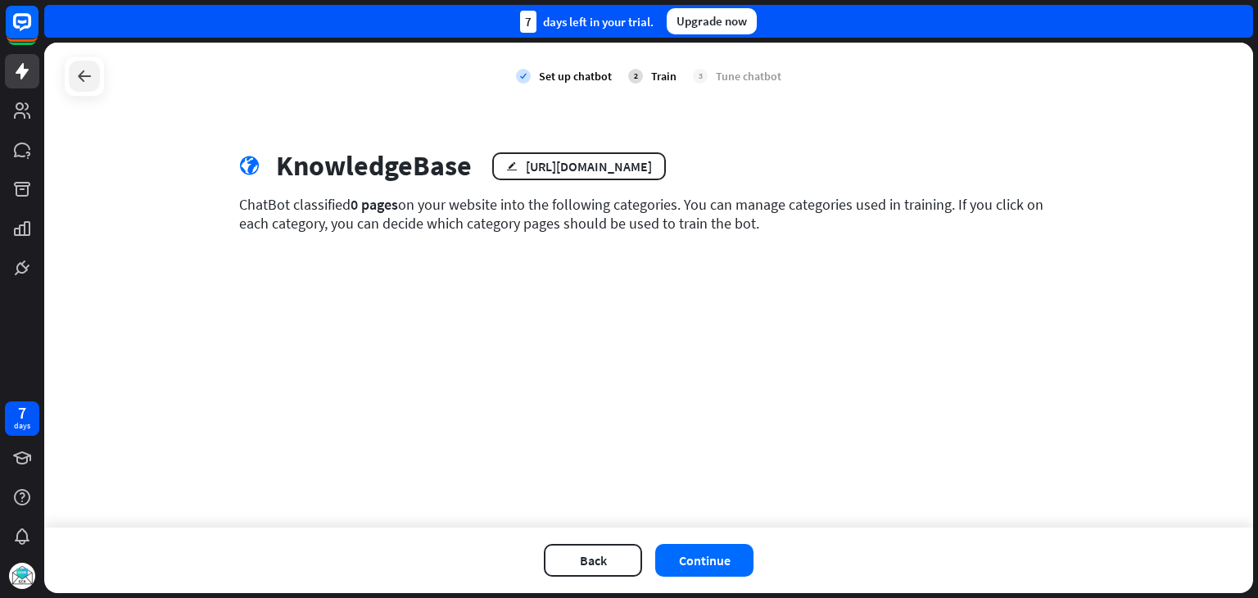
click at [87, 78] on icon at bounding box center [85, 76] width 20 height 20
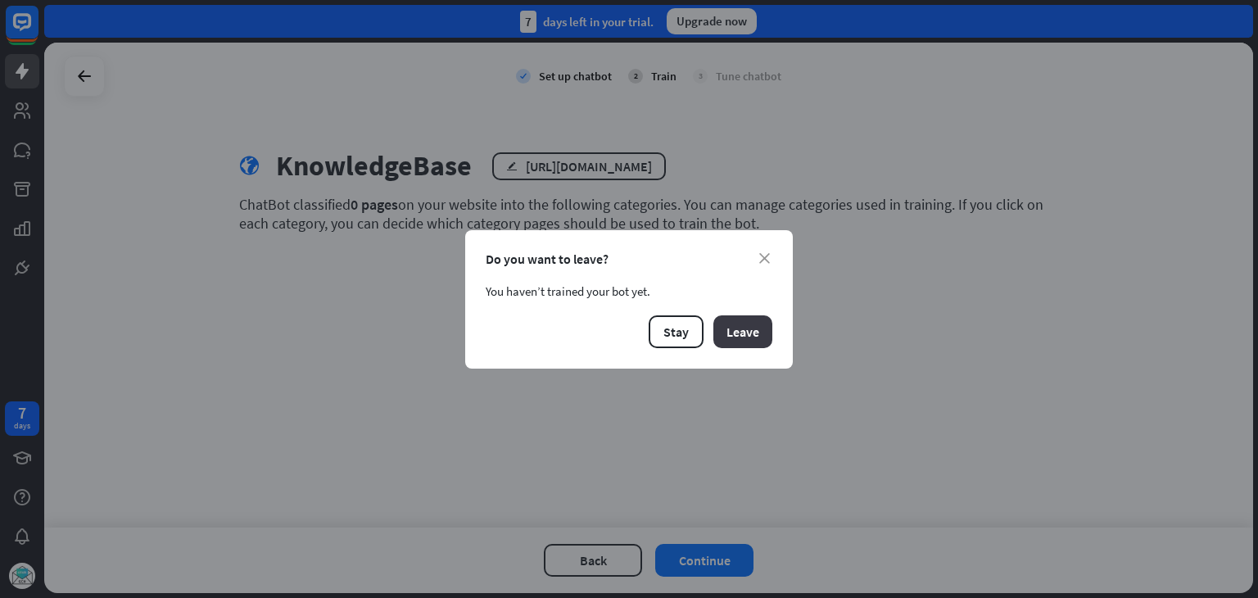
click at [748, 334] on button "Leave" at bounding box center [742, 331] width 59 height 33
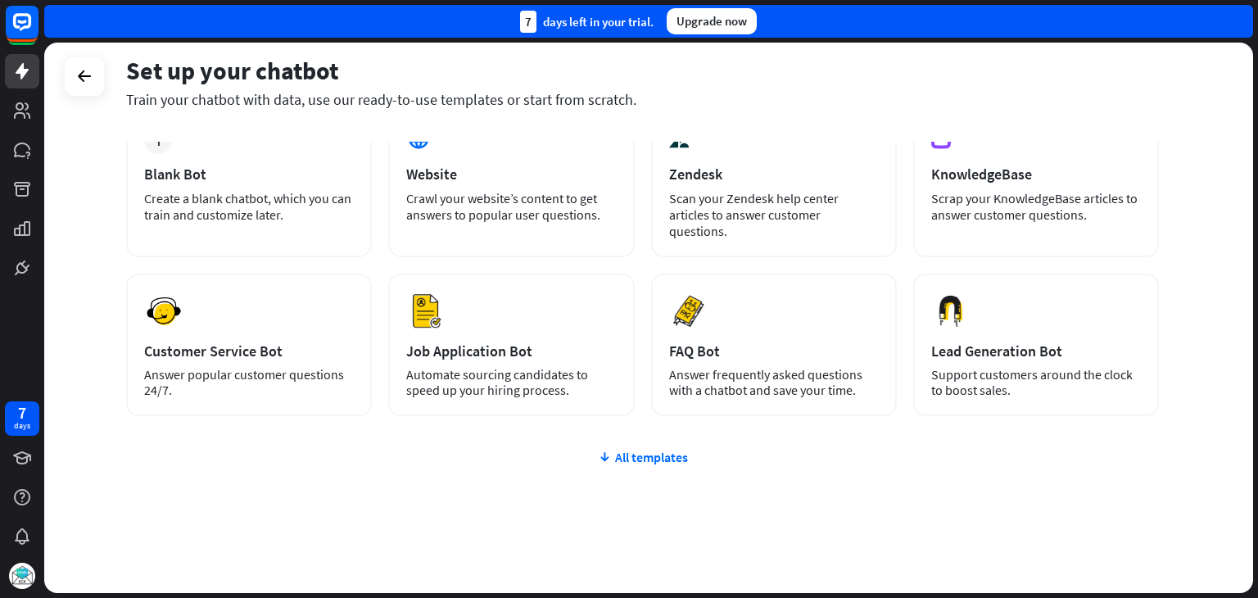
scroll to position [109, 0]
click at [671, 447] on div "All templates" at bounding box center [642, 455] width 1033 height 16
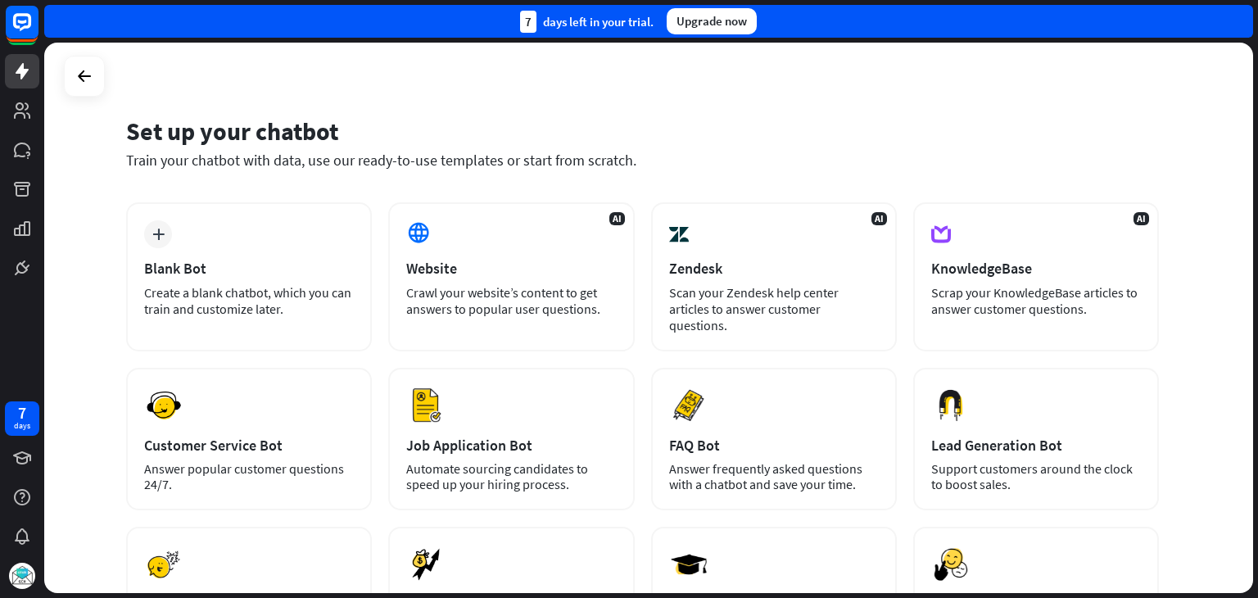
scroll to position [0, 0]
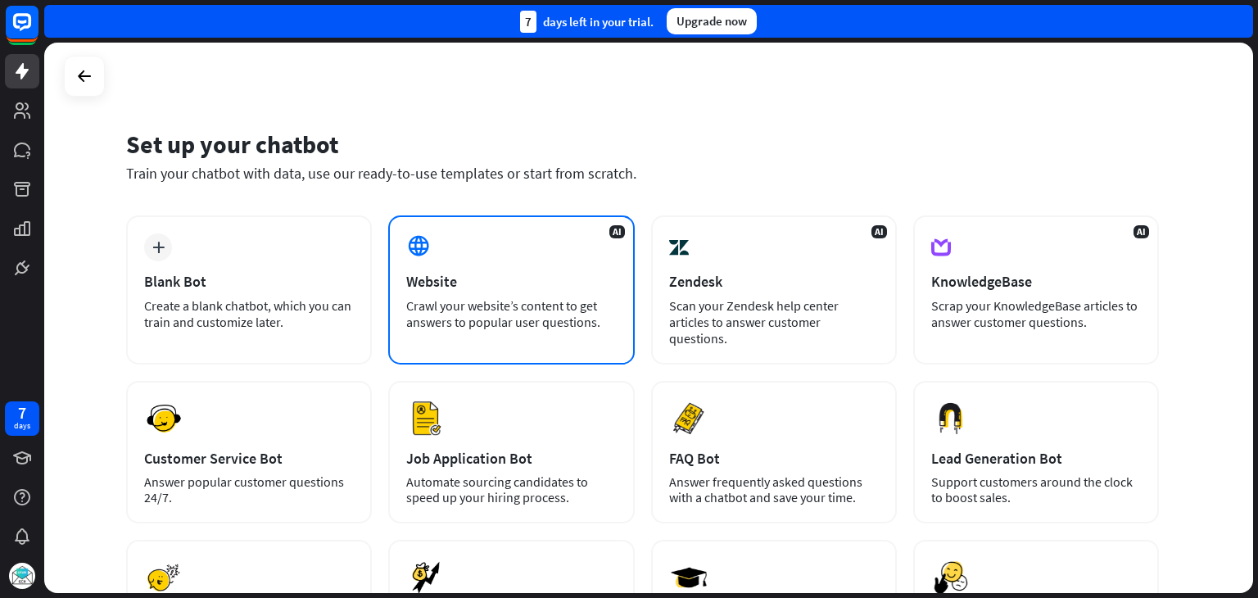
click at [509, 322] on div "Crawl your website’s content to get answers to popular user questions." at bounding box center [511, 313] width 210 height 33
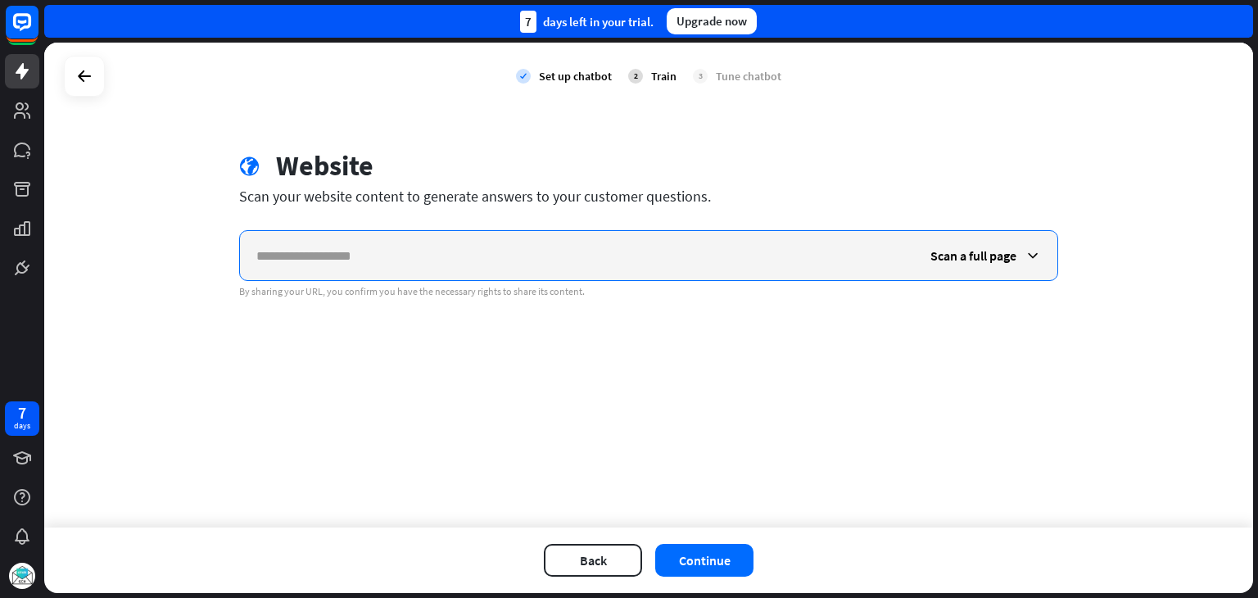
paste input "**********"
type input "**********"
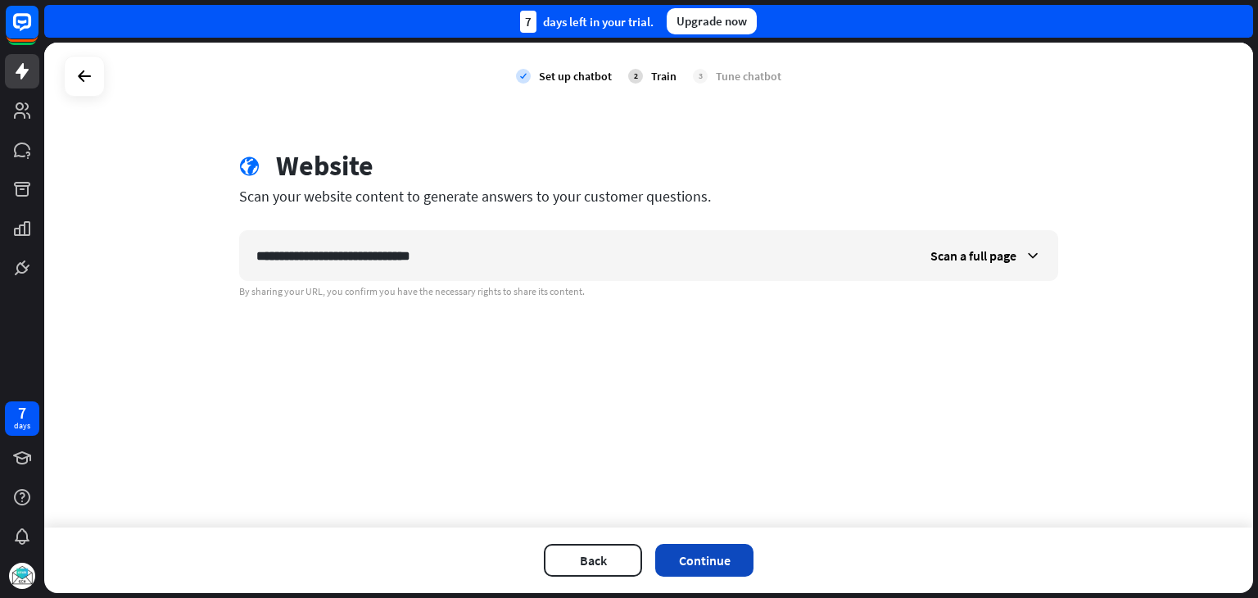
click at [703, 552] on button "Continue" at bounding box center [704, 560] width 98 height 33
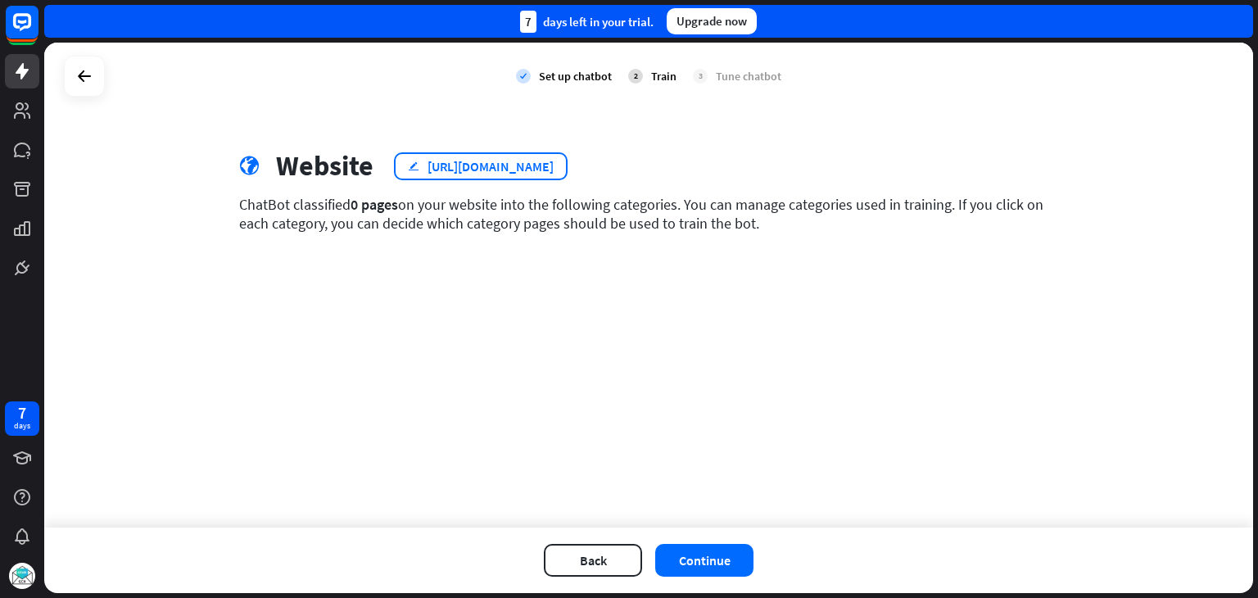
click at [450, 174] on div "edit [URL][DOMAIN_NAME]" at bounding box center [481, 166] width 174 height 28
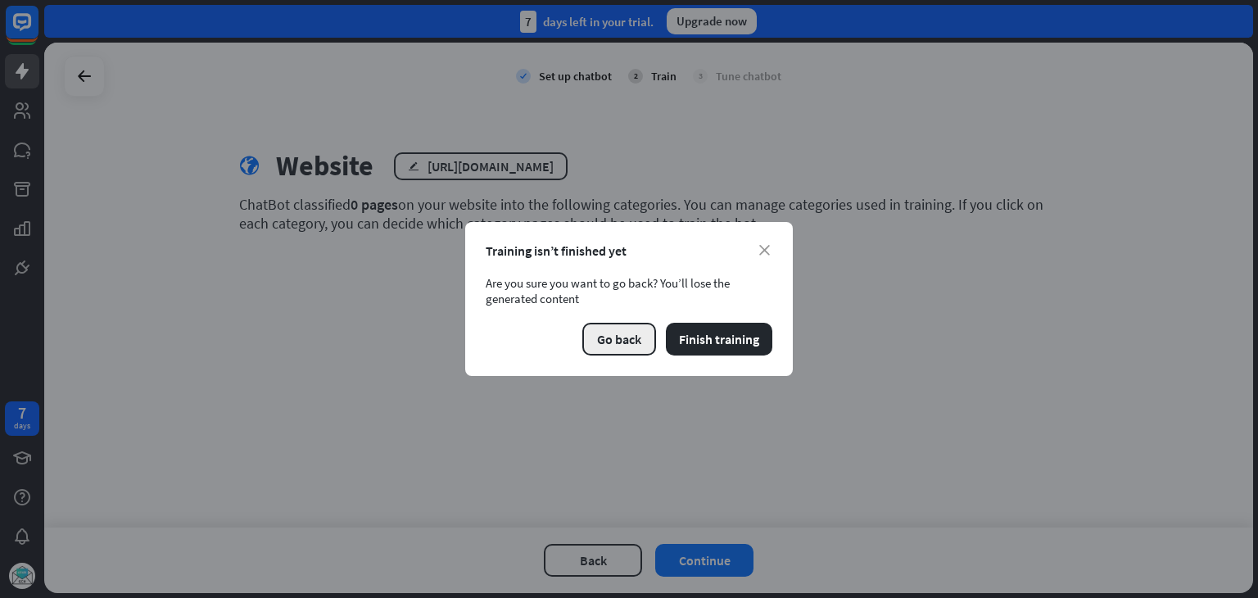
click at [608, 338] on button "Go back" at bounding box center [619, 339] width 74 height 33
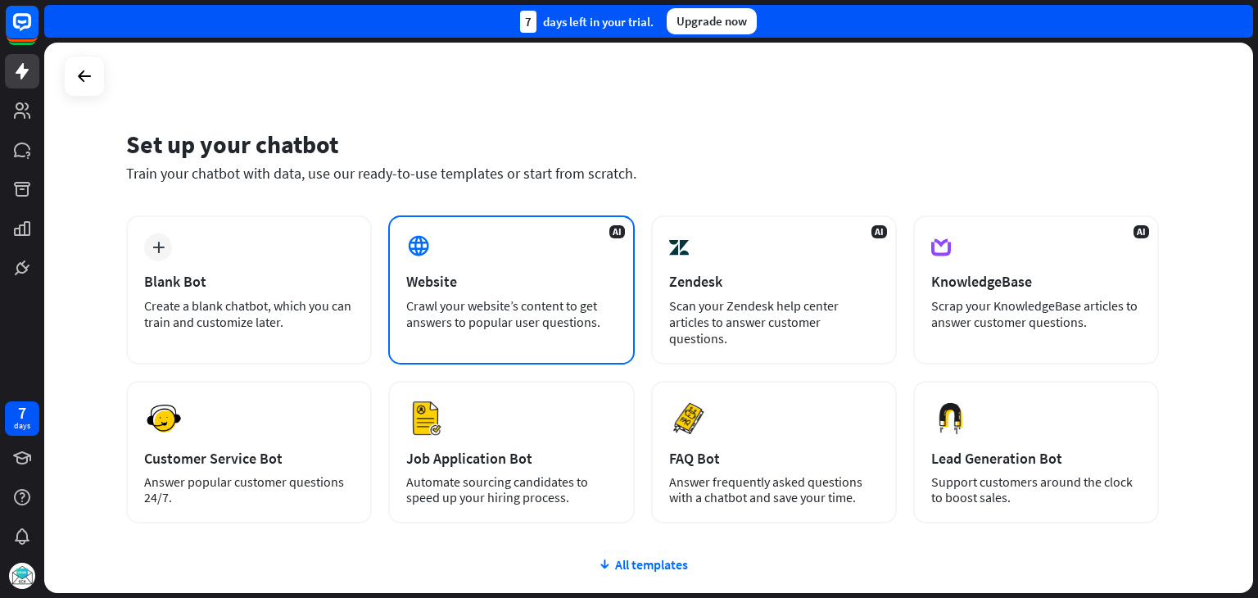
click at [529, 258] on div "AI Website Crawl your website’s content to get answers to popular user question…" at bounding box center [511, 289] width 246 height 149
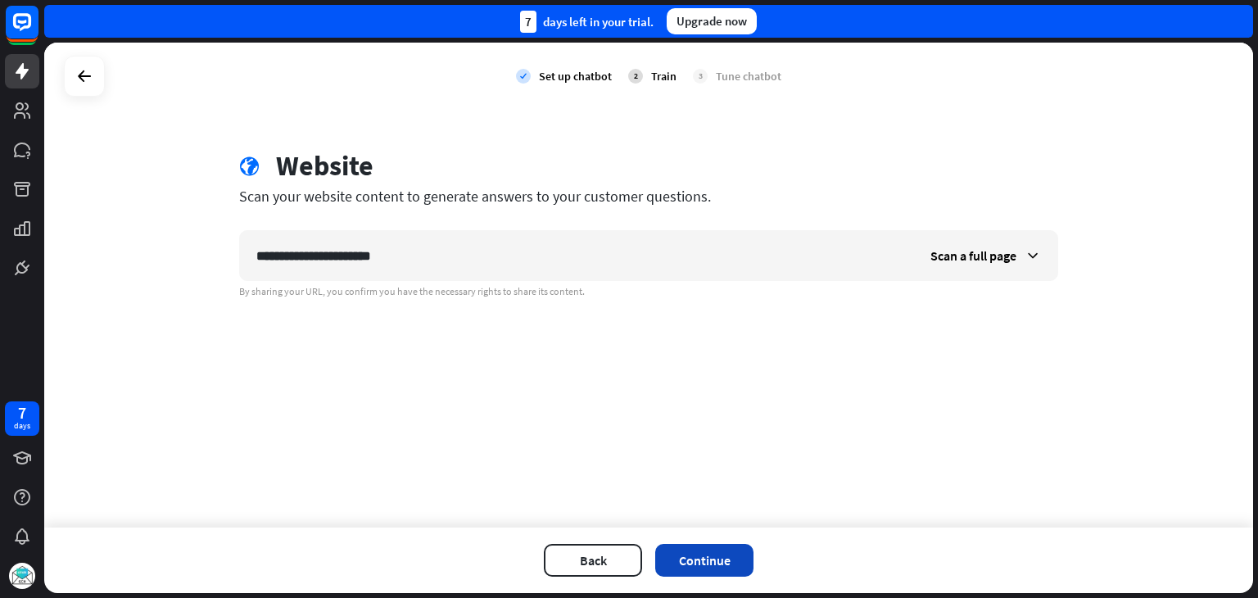
type input "**********"
click at [722, 566] on button "Continue" at bounding box center [704, 560] width 98 height 33
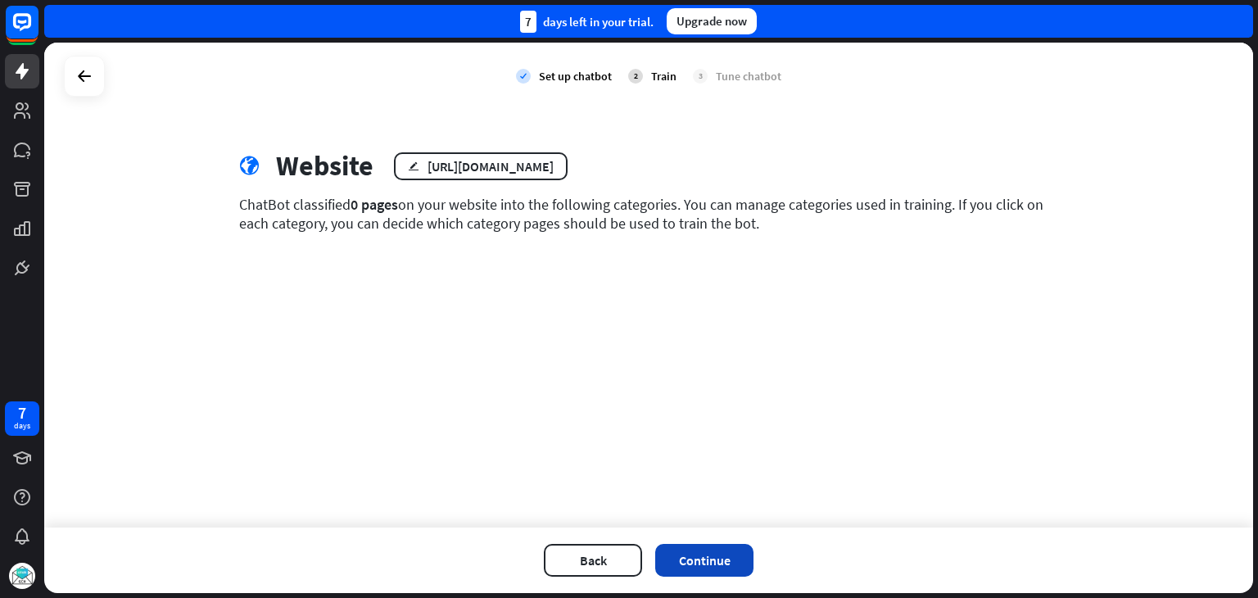
click at [724, 566] on button "Continue" at bounding box center [704, 560] width 98 height 33
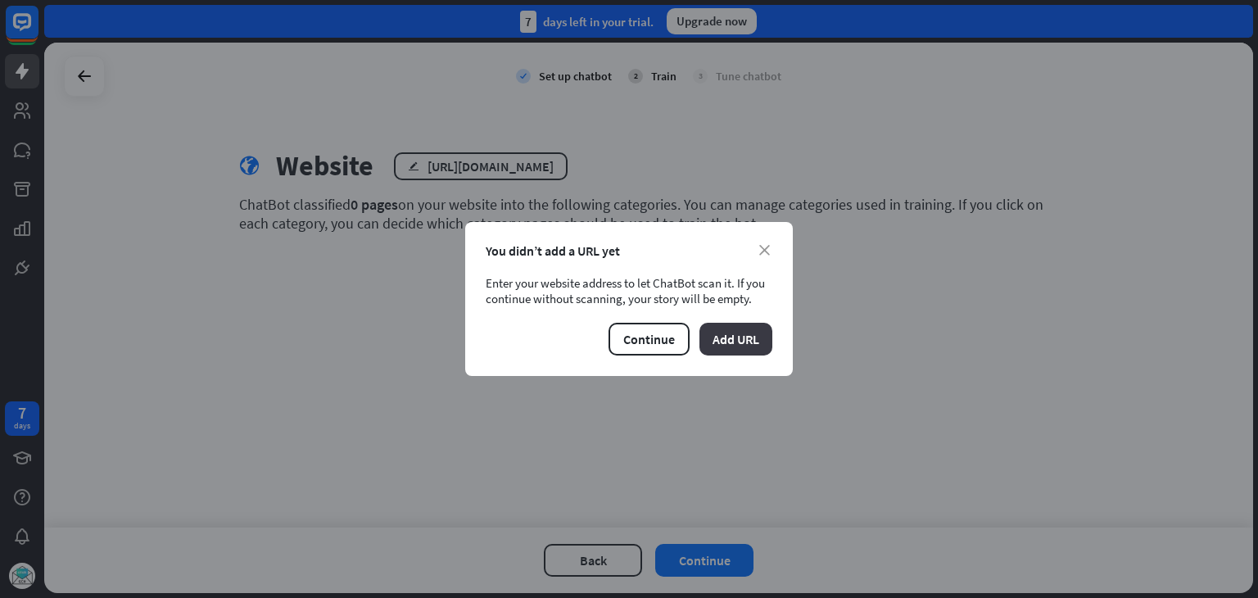
click at [756, 344] on button "Add URL" at bounding box center [735, 339] width 73 height 33
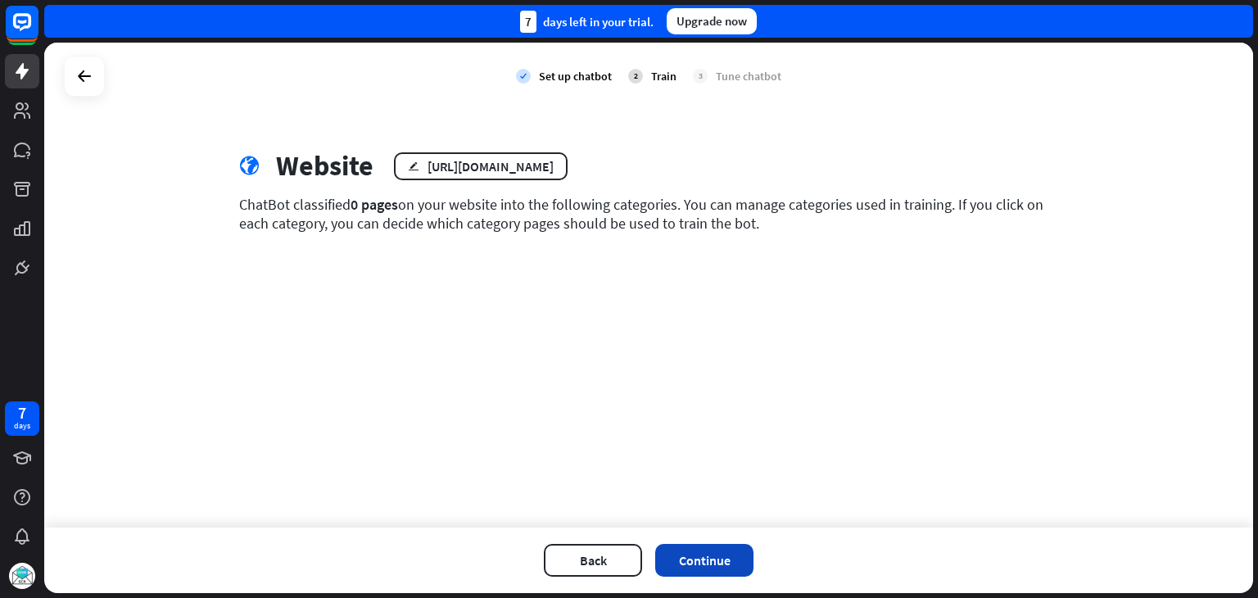
click at [738, 559] on button "Continue" at bounding box center [704, 560] width 98 height 33
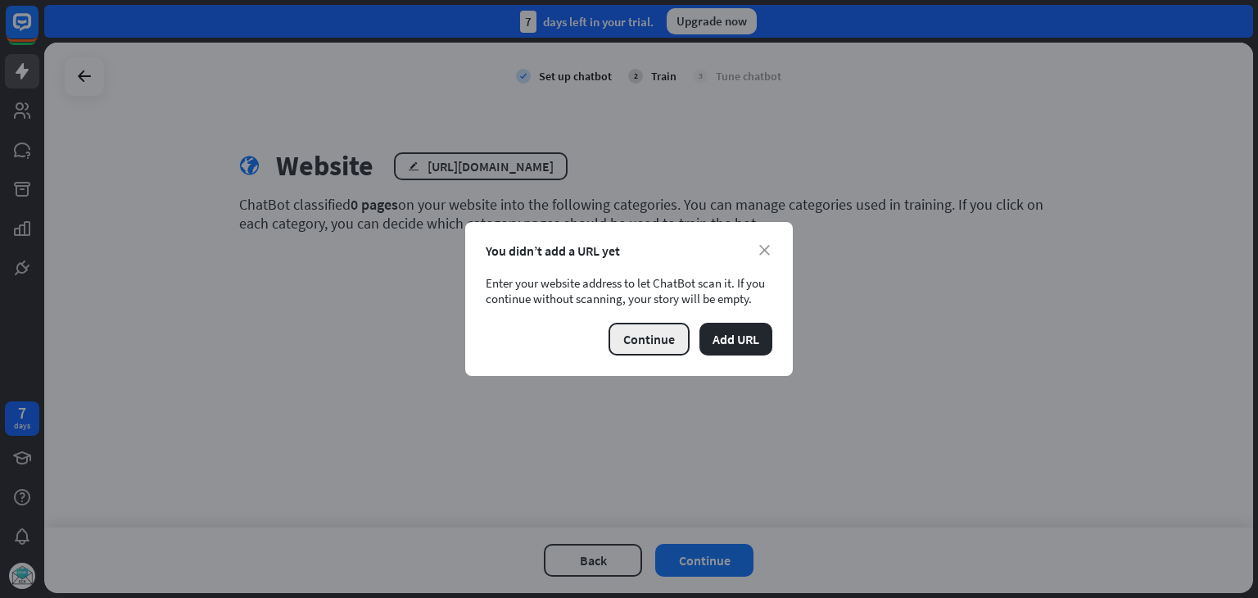
click at [665, 345] on button "Continue" at bounding box center [648, 339] width 81 height 33
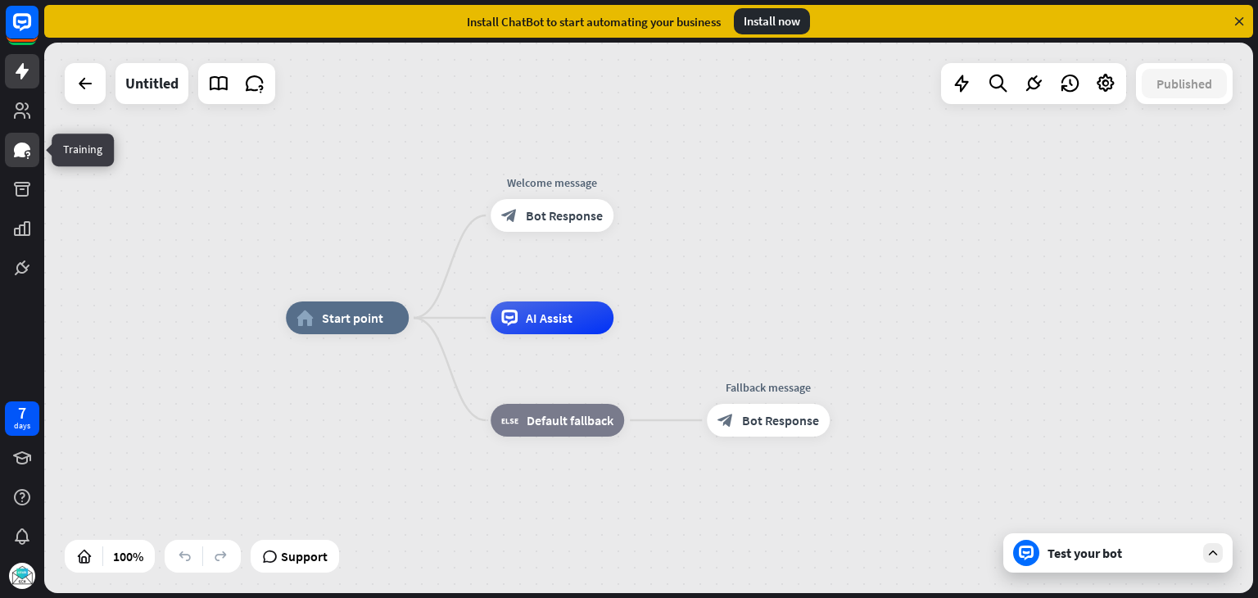
click at [24, 157] on icon at bounding box center [22, 150] width 20 height 20
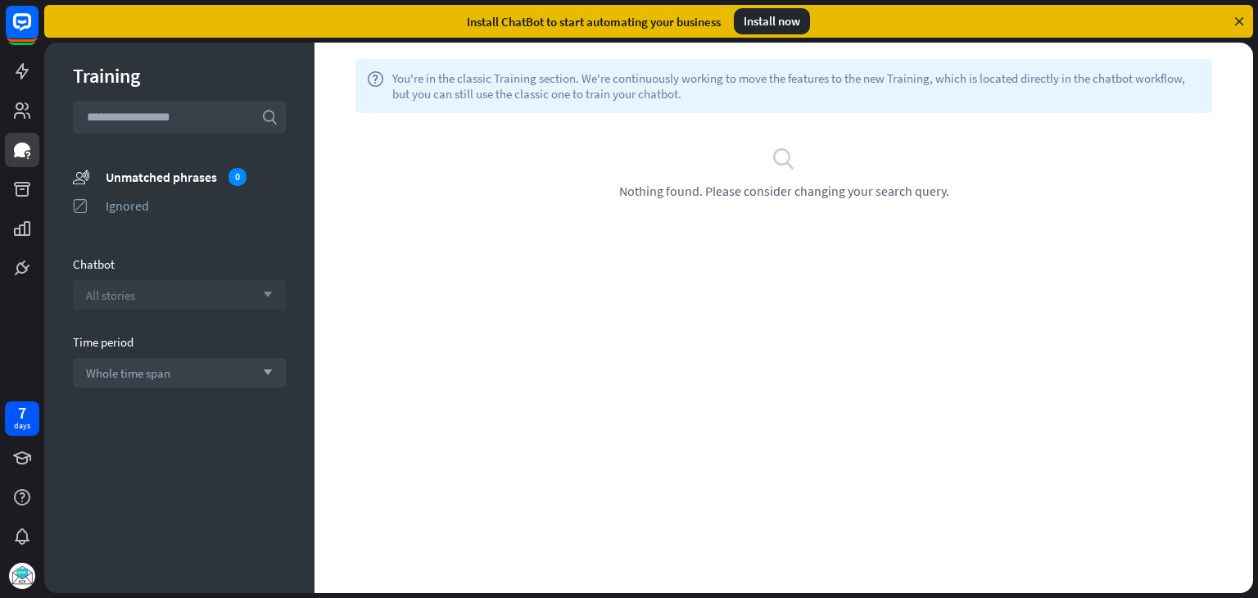
click at [129, 296] on span "All stories" at bounding box center [110, 295] width 49 height 16
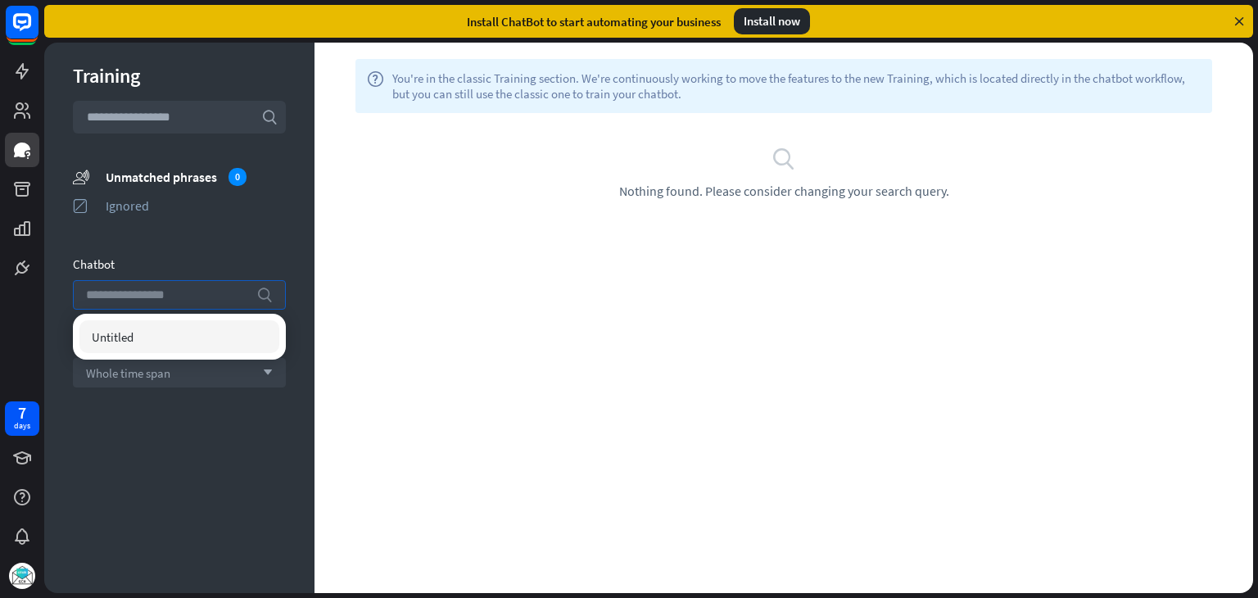
click at [163, 253] on div "Training search unmatched_phrases Unmatched phrases 0 ignored Ignored Chatbot s…" at bounding box center [179, 318] width 270 height 550
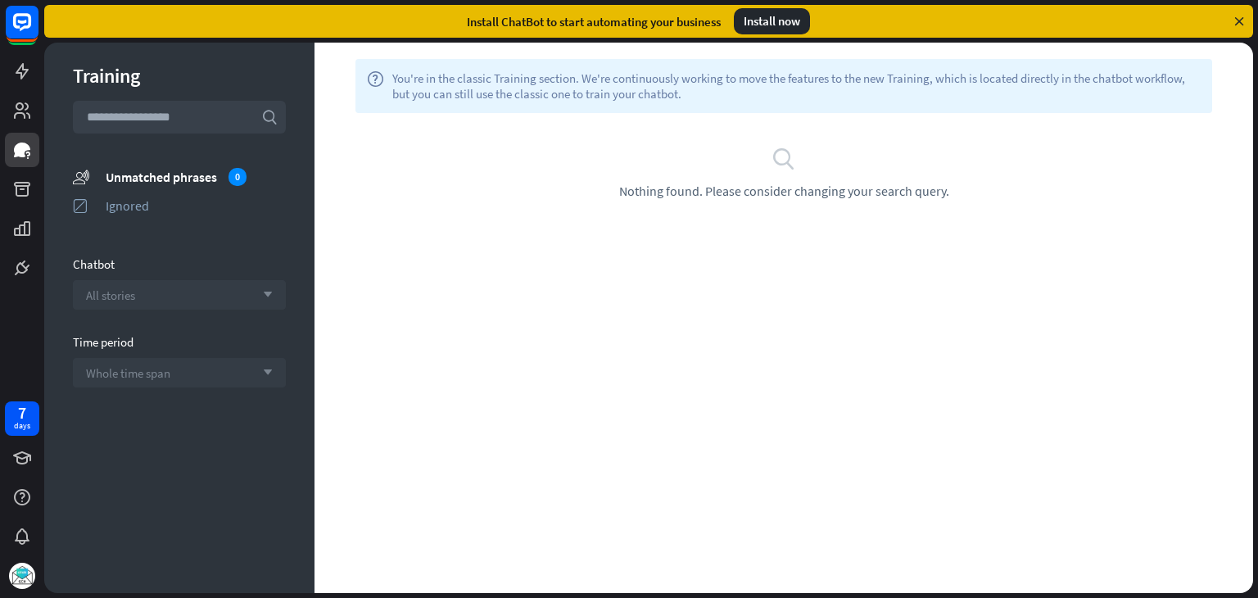
click at [161, 373] on span "Whole time span" at bounding box center [128, 373] width 84 height 16
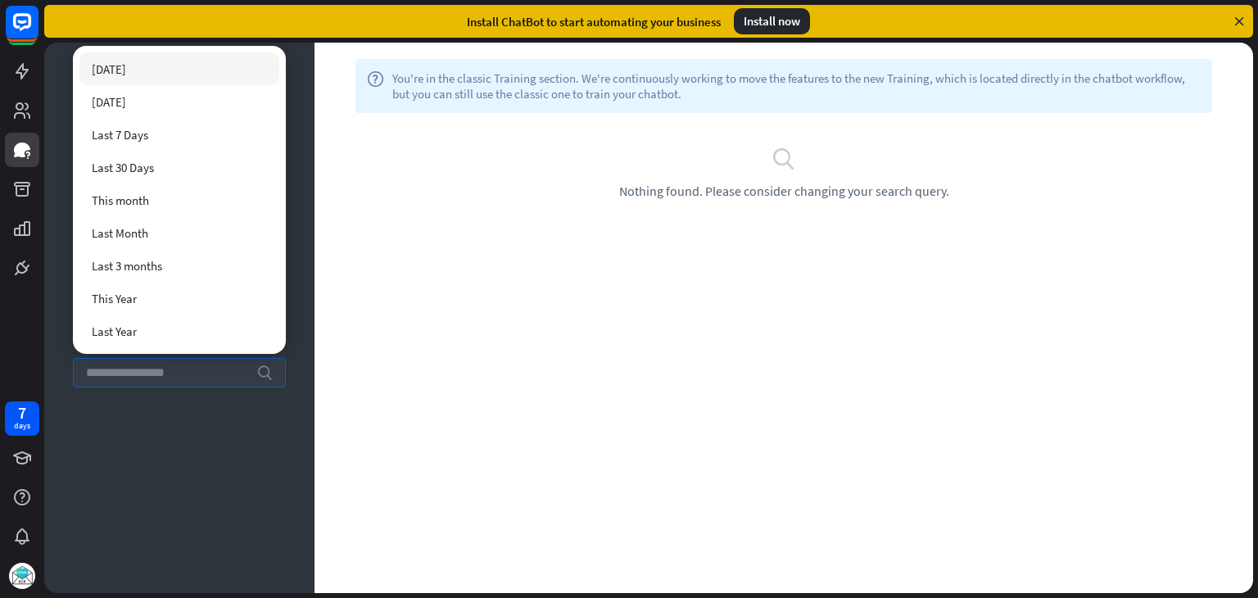
click at [179, 428] on div "Training search unmatched_phrases Unmatched phrases 0 ignored Ignored Chatbot A…" at bounding box center [179, 318] width 270 height 550
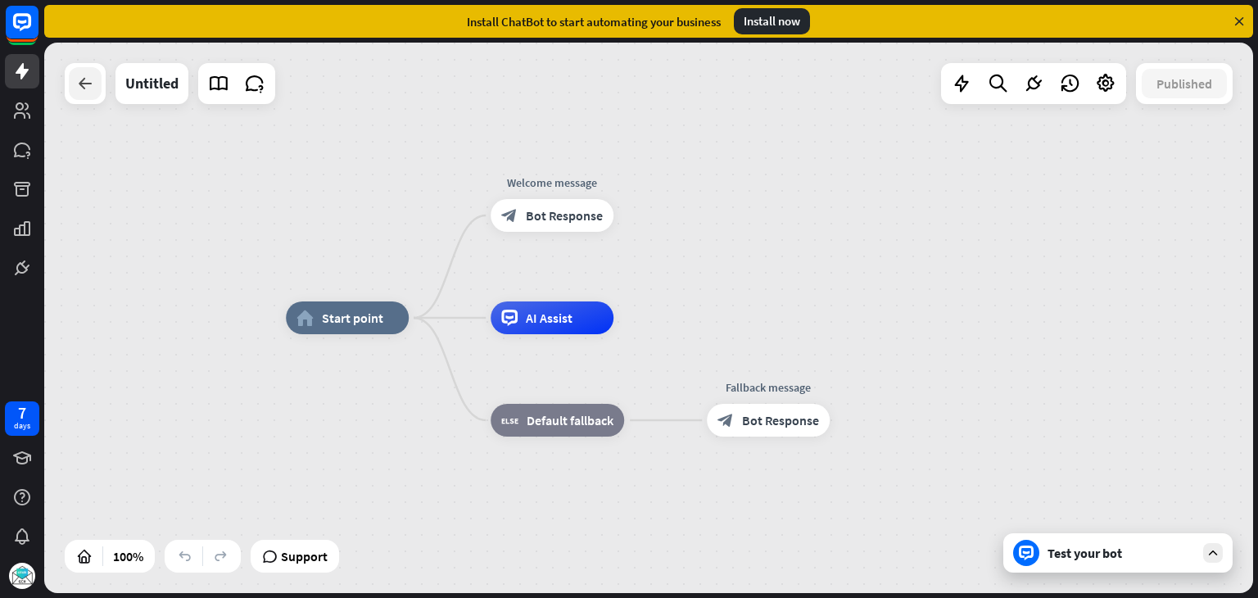
click at [89, 93] on div at bounding box center [85, 83] width 33 height 33
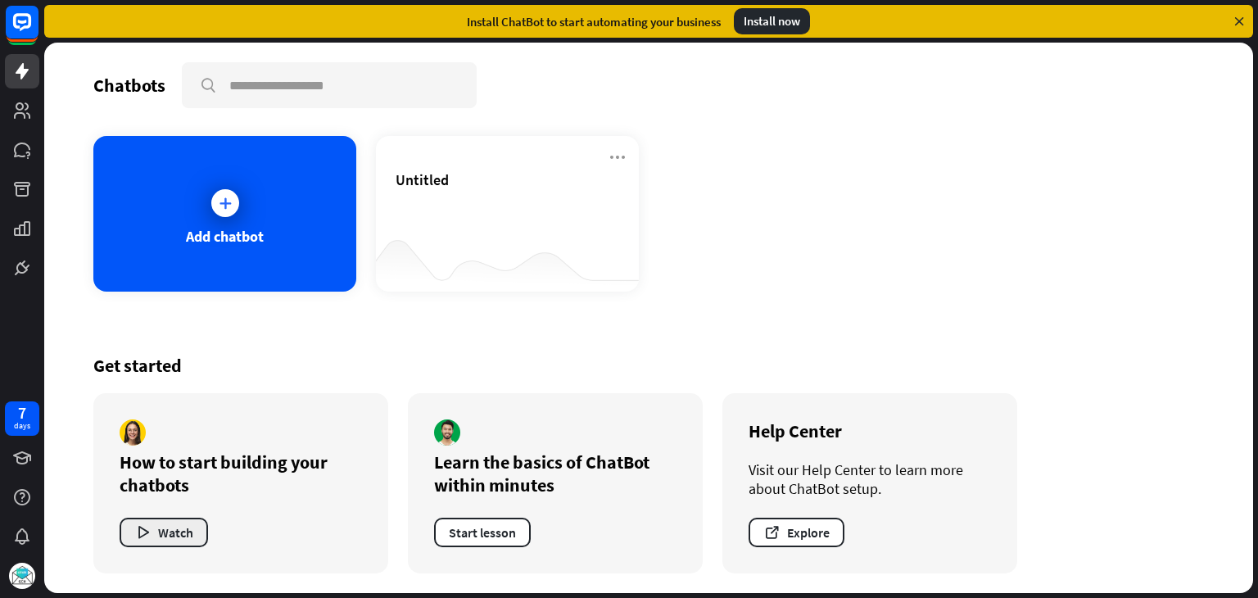
click at [167, 534] on button "Watch" at bounding box center [164, 532] width 88 height 29
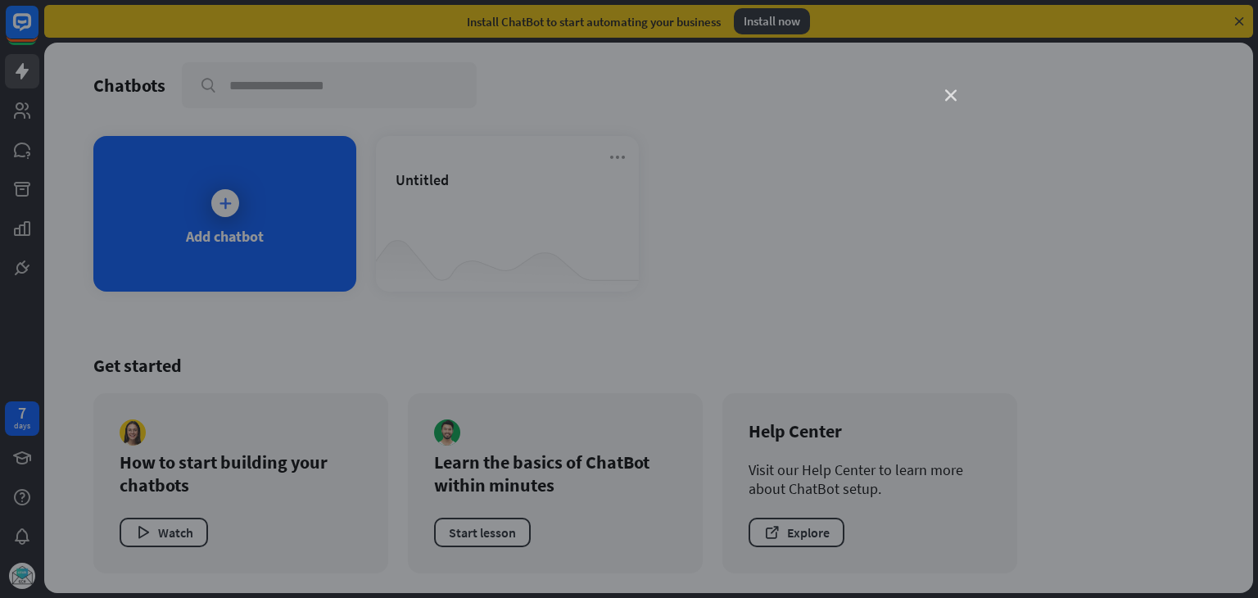
click at [950, 90] on icon "close" at bounding box center [950, 95] width 11 height 11
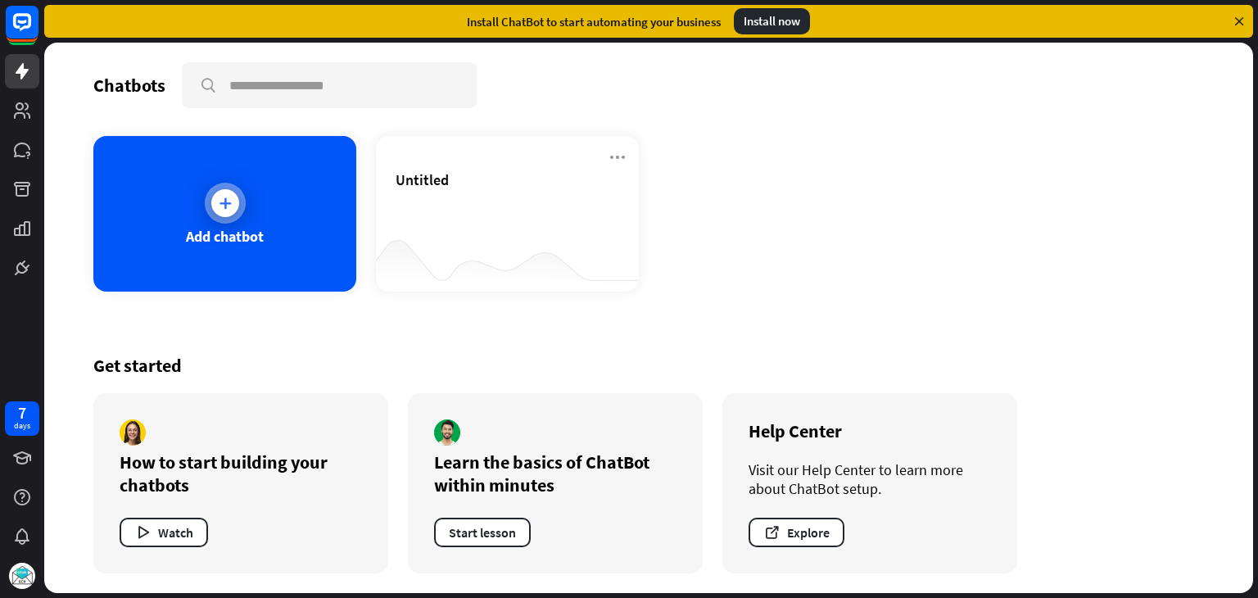
click at [228, 205] on icon at bounding box center [225, 203] width 16 height 16
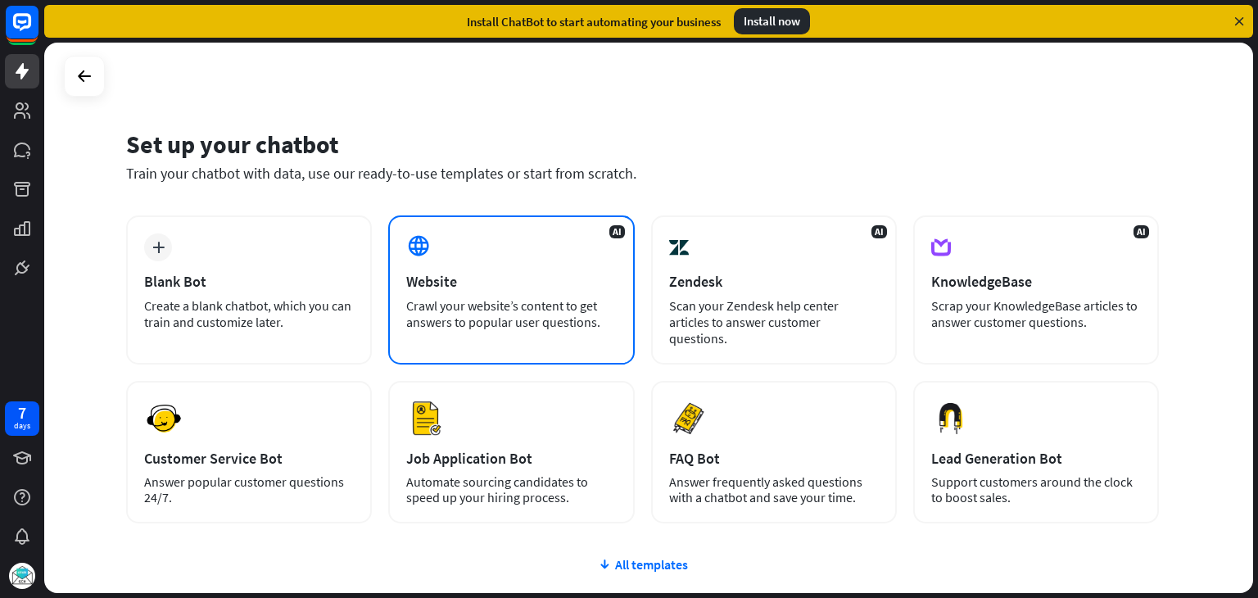
click at [478, 308] on div "Crawl your website’s content to get answers to popular user questions." at bounding box center [511, 313] width 210 height 33
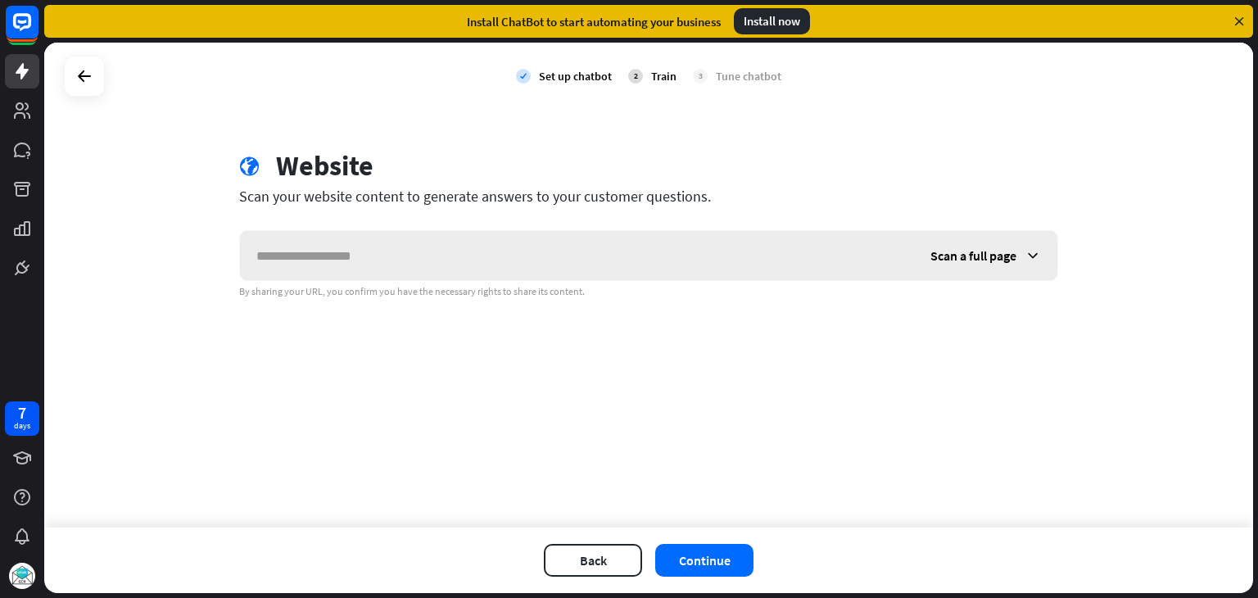
click at [1020, 253] on div "Scan a full page" at bounding box center [985, 255] width 143 height 49
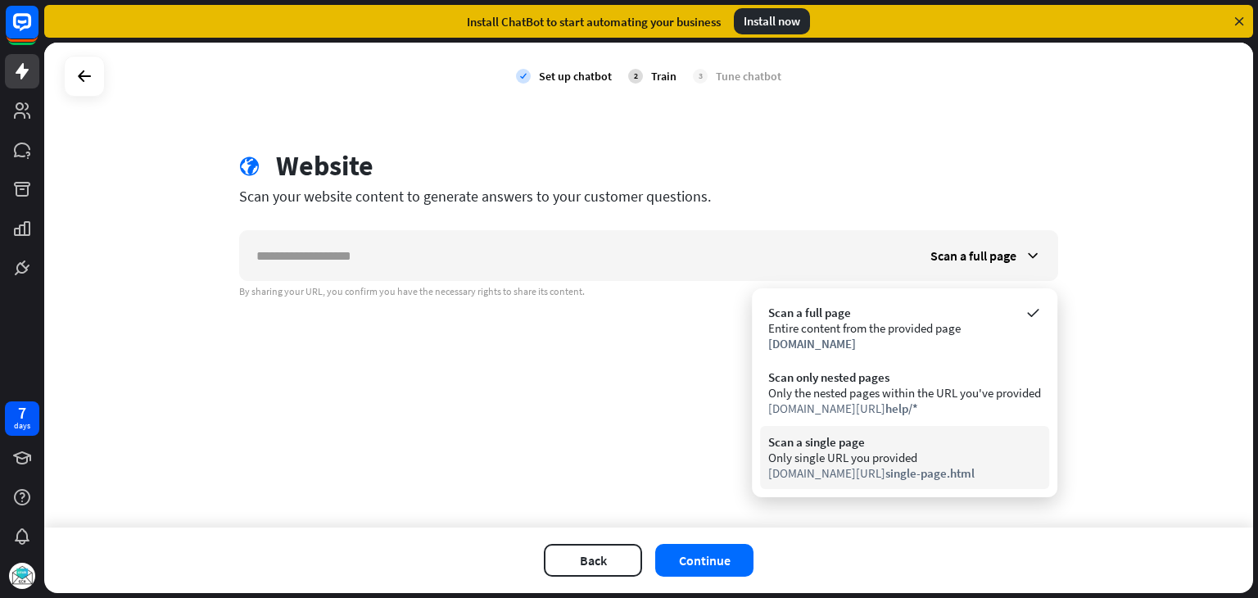
click at [888, 462] on div "Only single URL you provided" at bounding box center [904, 458] width 273 height 16
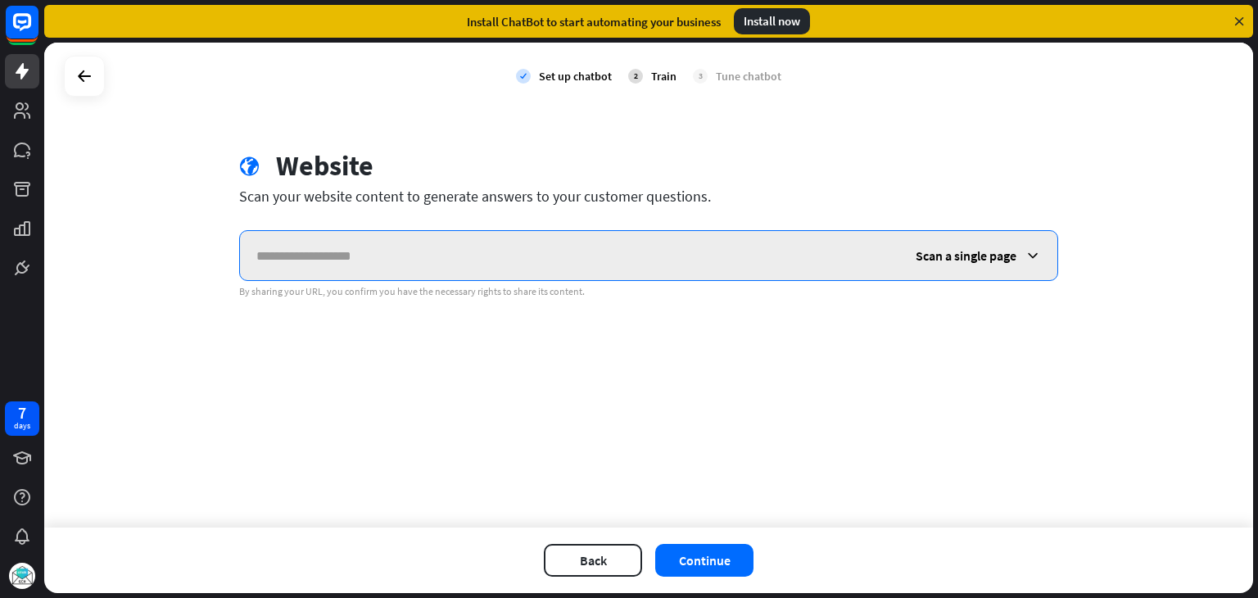
click at [518, 251] on input "text" at bounding box center [569, 255] width 659 height 49
paste input "**********"
type input "**********"
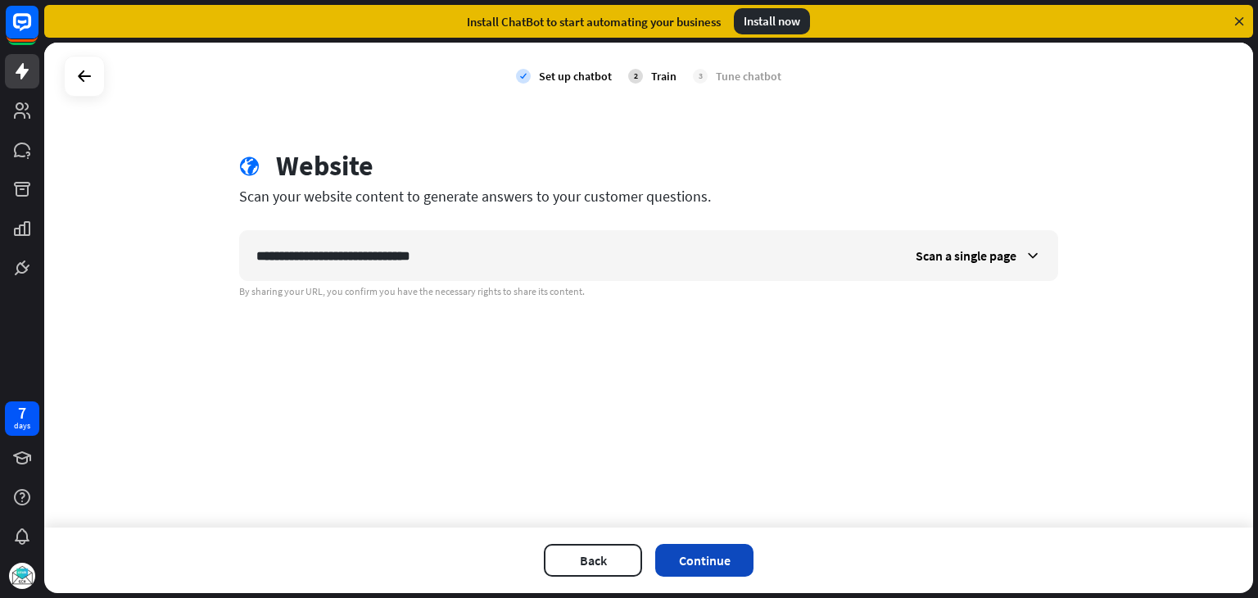
click at [701, 554] on button "Continue" at bounding box center [704, 560] width 98 height 33
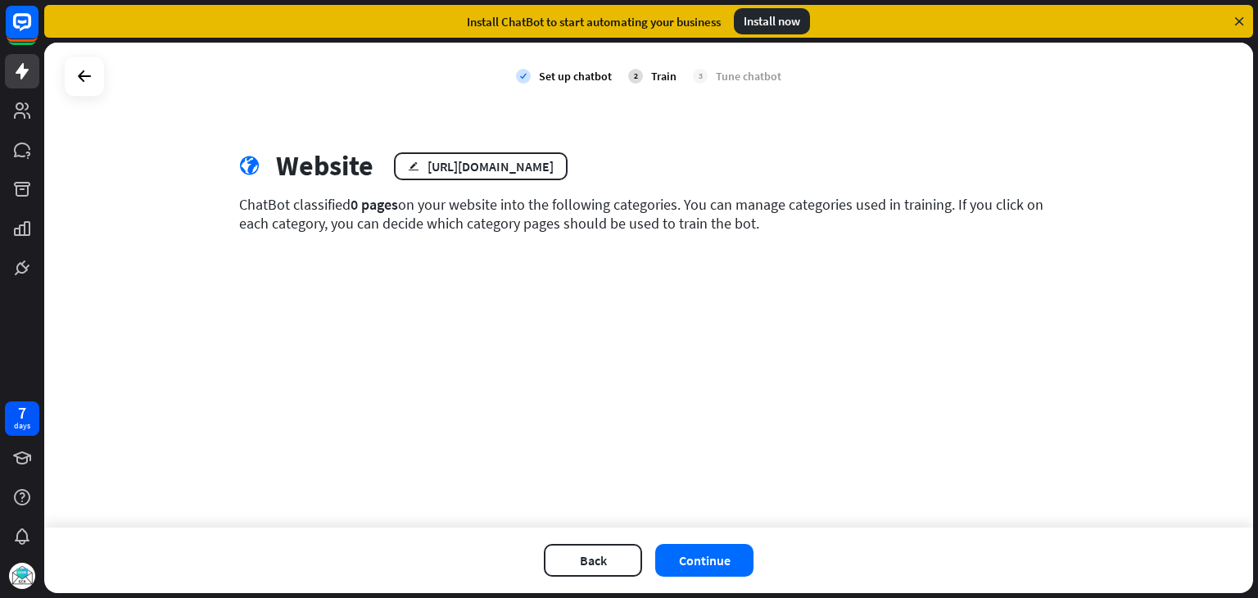
click at [678, 343] on div "check Set up chatbot 2 Train 3 Tune chatbot globe Website edit [URL][DOMAIN_NAM…" at bounding box center [648, 285] width 1209 height 485
click at [23, 70] on icon at bounding box center [22, 71] width 13 height 16
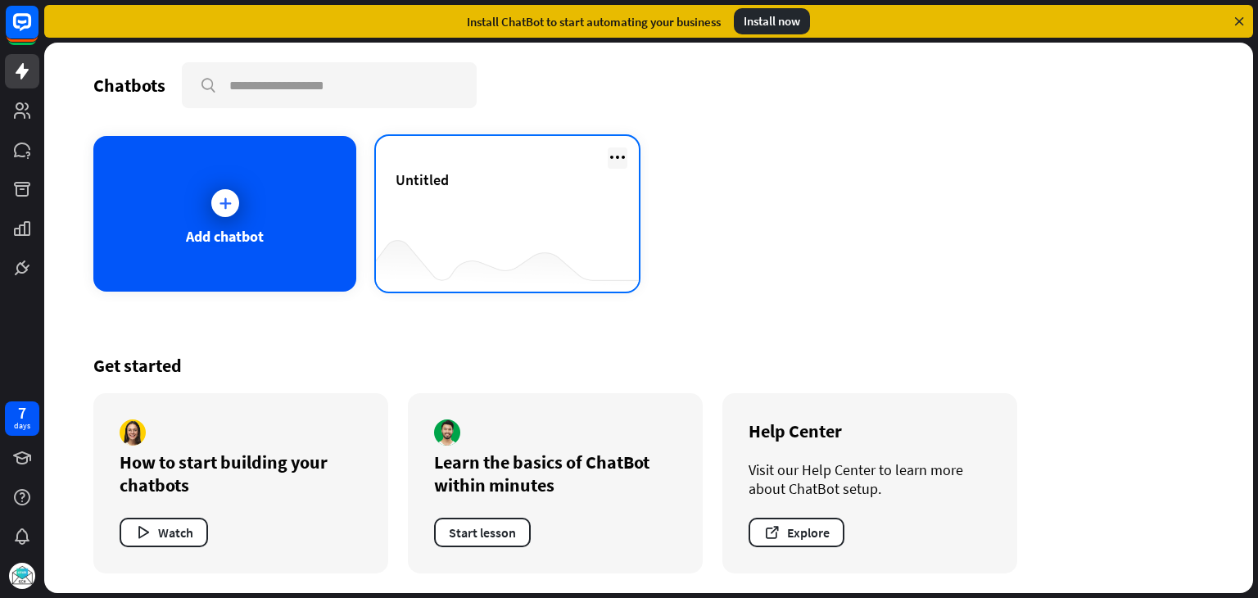
click at [620, 151] on icon at bounding box center [618, 157] width 20 height 20
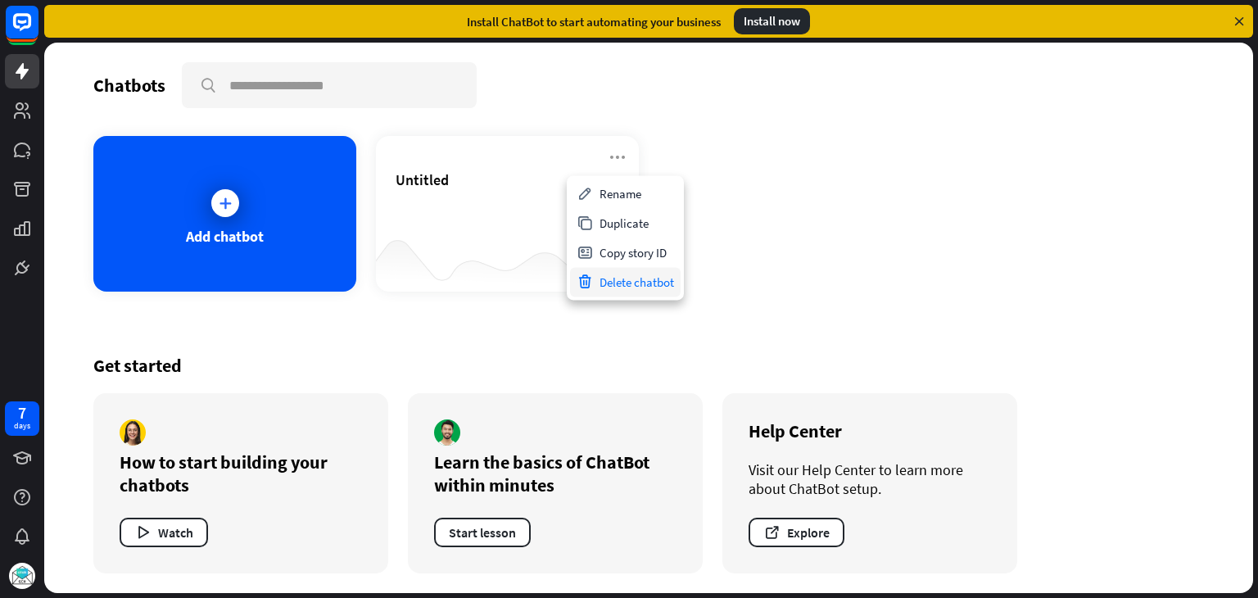
click at [648, 289] on div "Delete chatbot" at bounding box center [625, 281] width 111 height 29
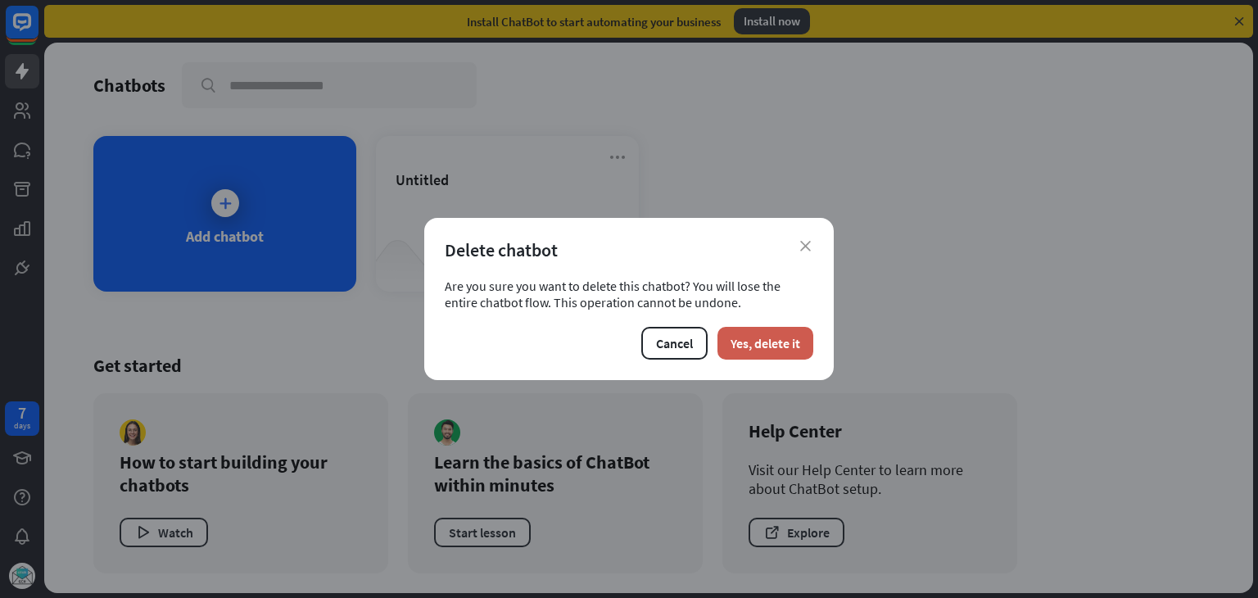
click at [760, 344] on button "Yes, delete it" at bounding box center [765, 343] width 96 height 33
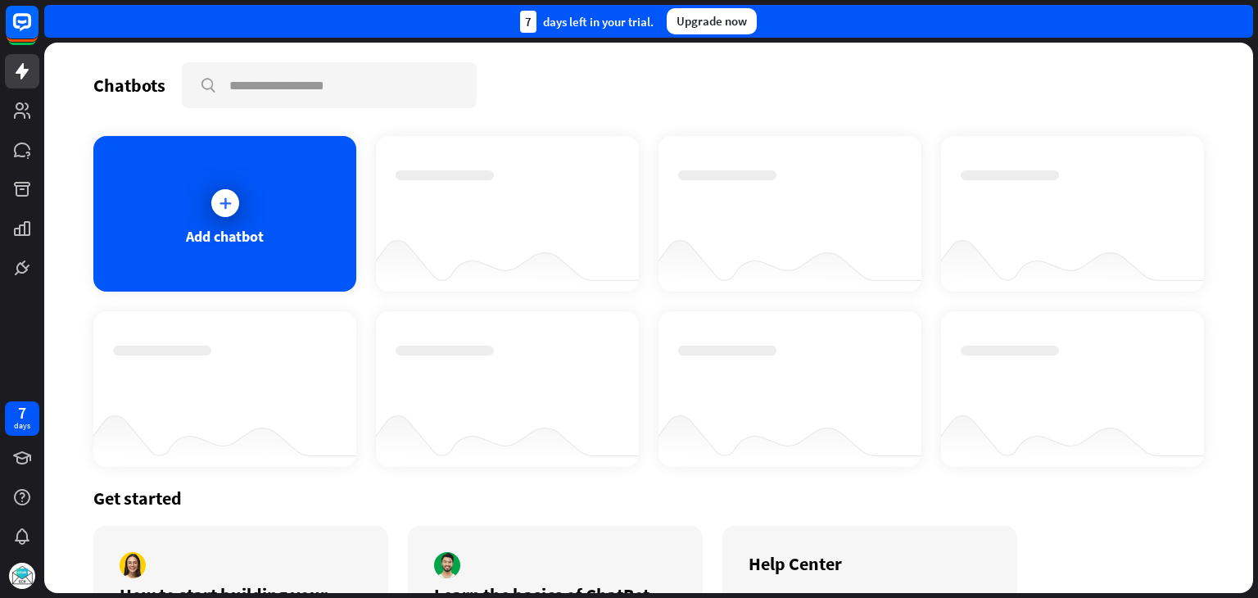
scroll to position [132, 0]
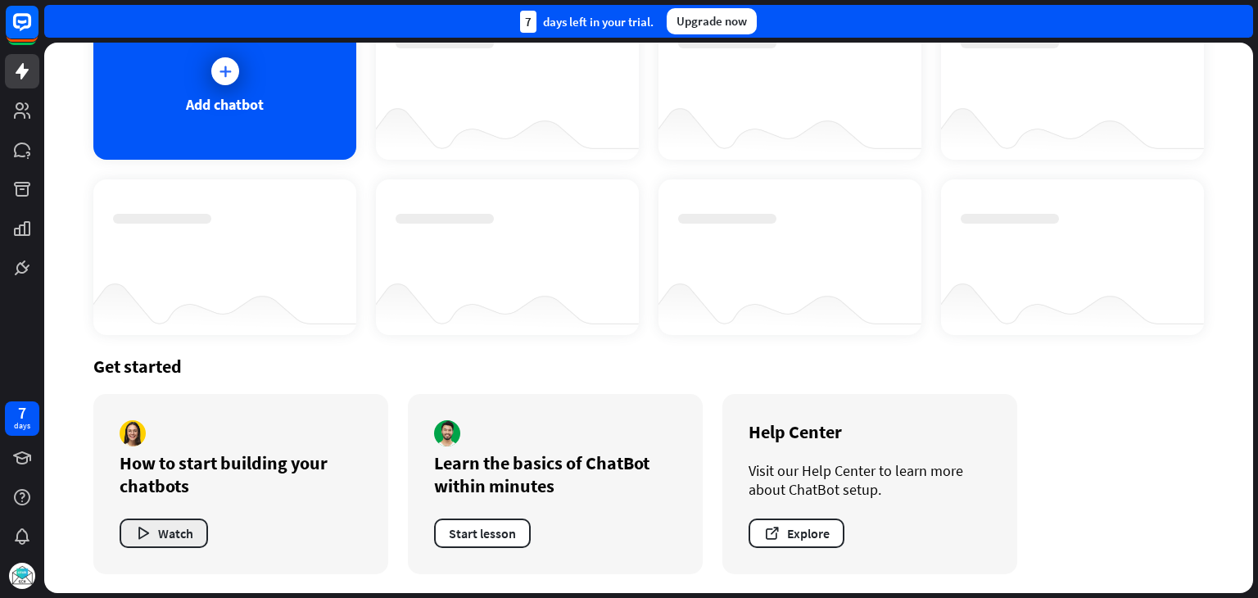
click at [154, 532] on button "Watch" at bounding box center [164, 532] width 88 height 29
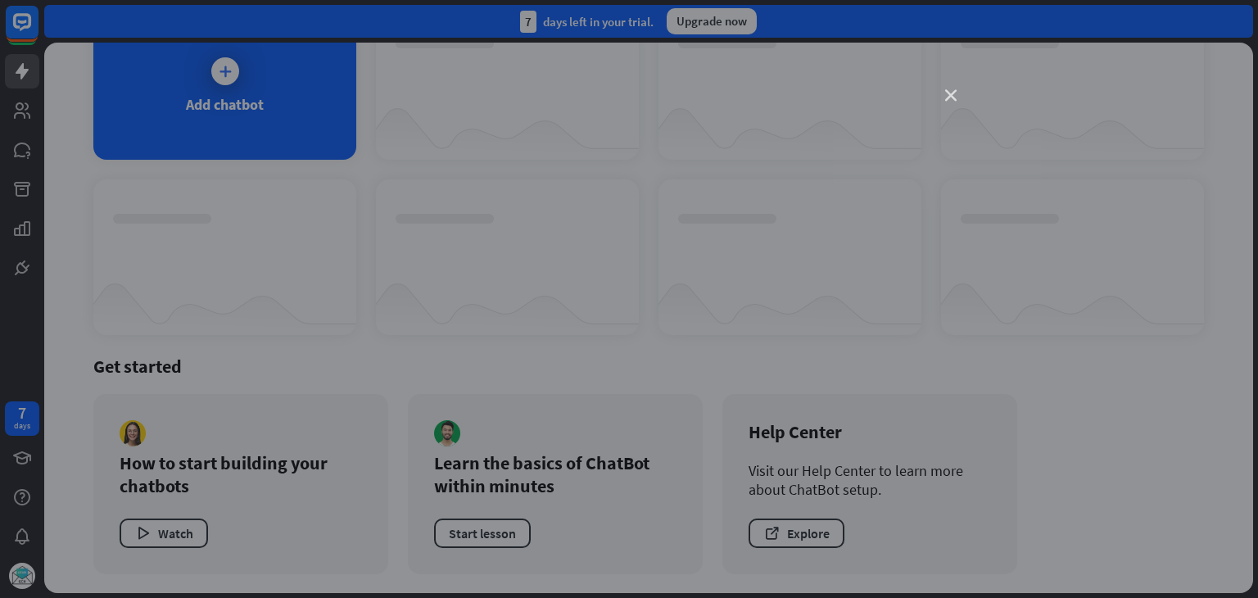
click at [950, 93] on icon "close" at bounding box center [950, 95] width 11 height 11
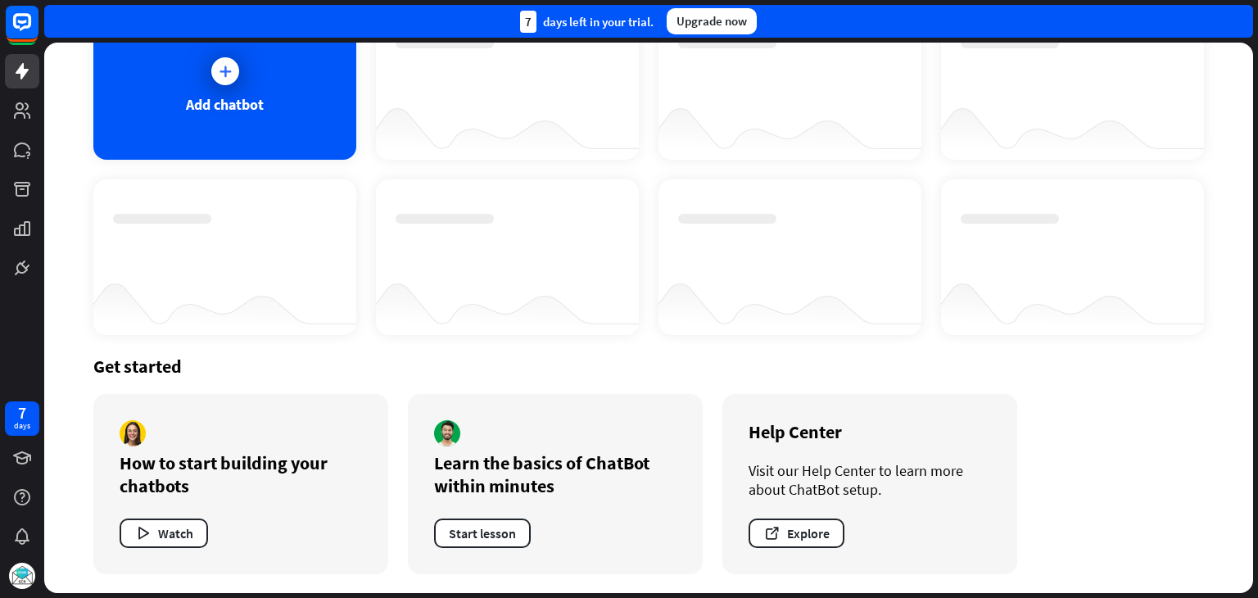
scroll to position [0, 0]
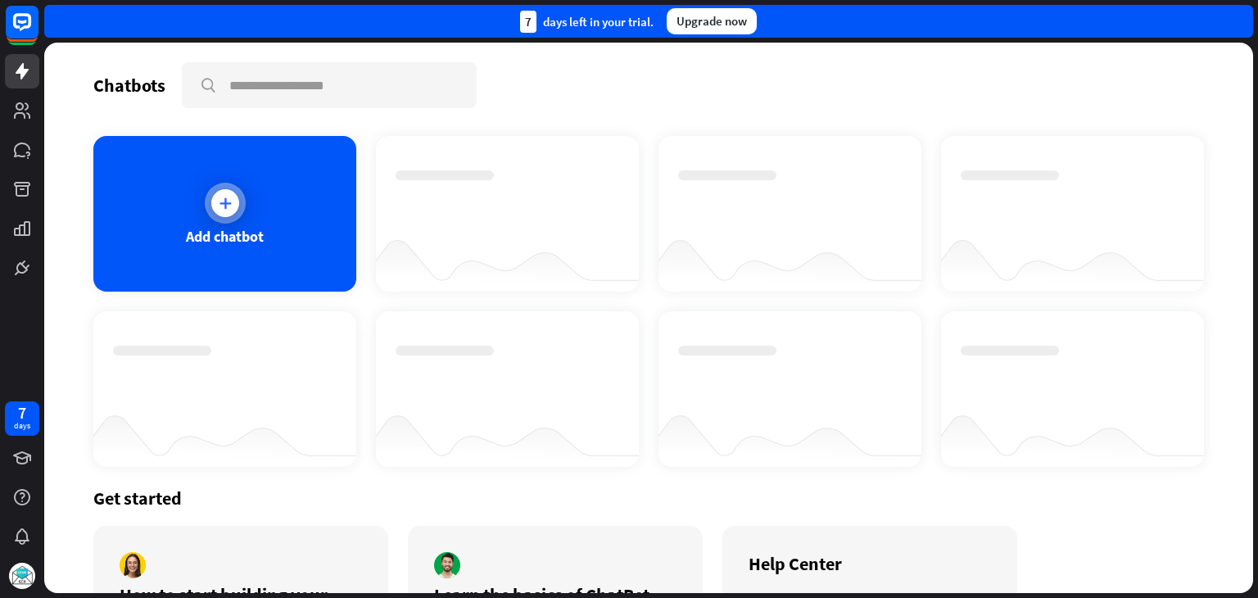
click at [219, 208] on icon at bounding box center [225, 203] width 16 height 16
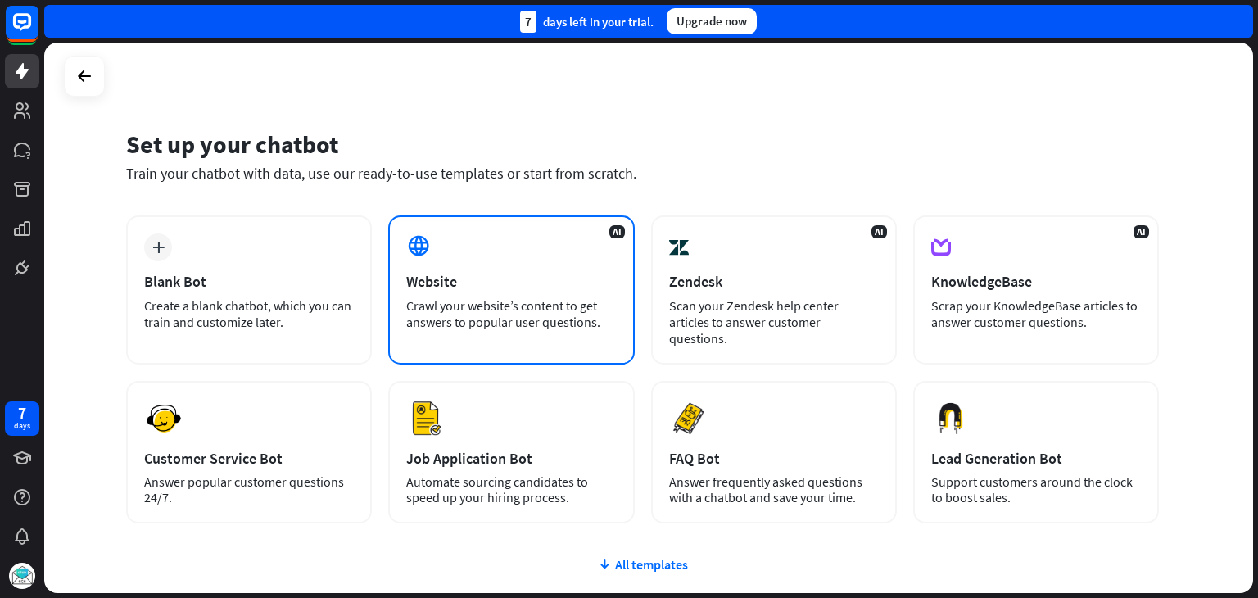
click at [476, 296] on div "AI Website Crawl your website’s content to get answers to popular user question…" at bounding box center [511, 289] width 246 height 149
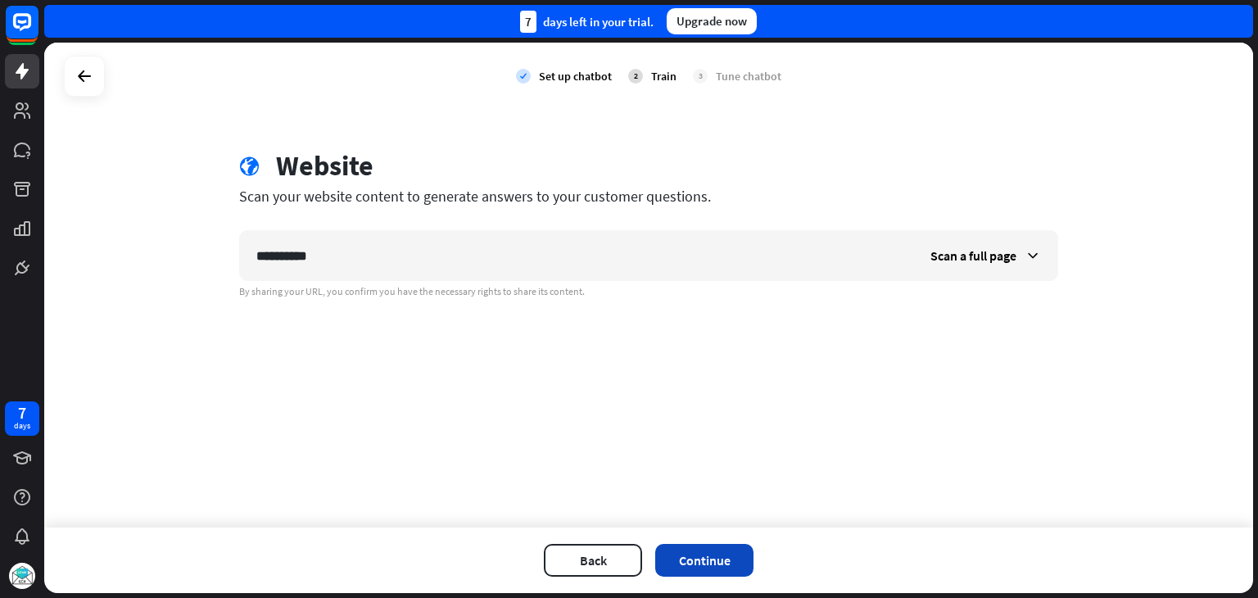
type input "**********"
click at [721, 562] on button "Continue" at bounding box center [704, 560] width 98 height 33
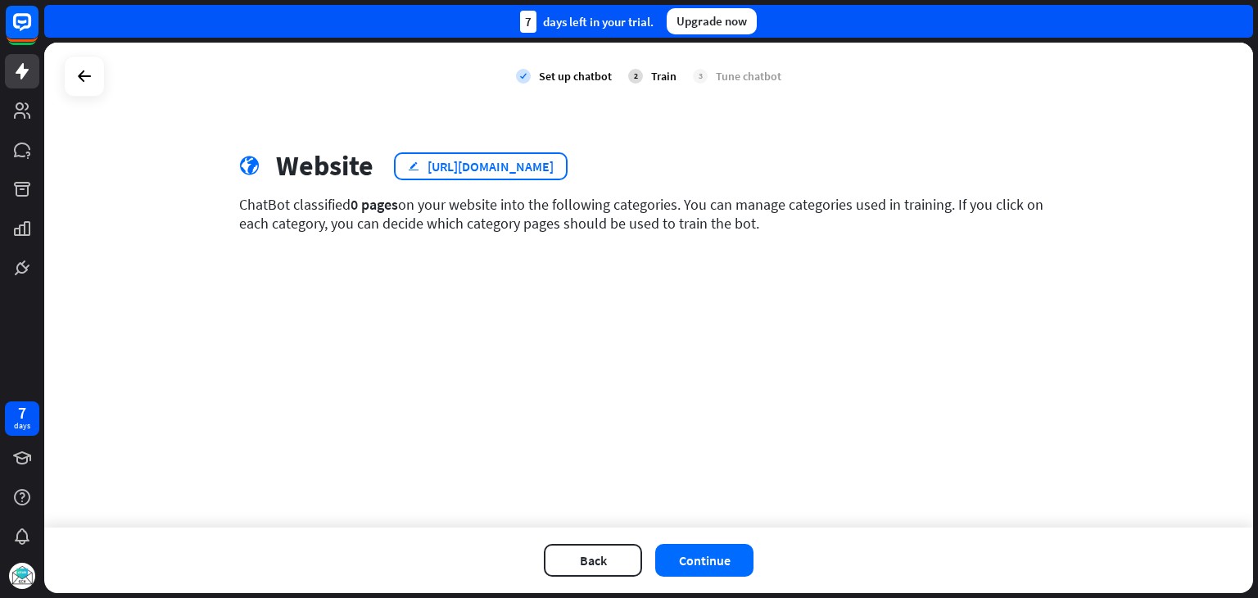
click at [411, 164] on icon "edit" at bounding box center [413, 166] width 11 height 11
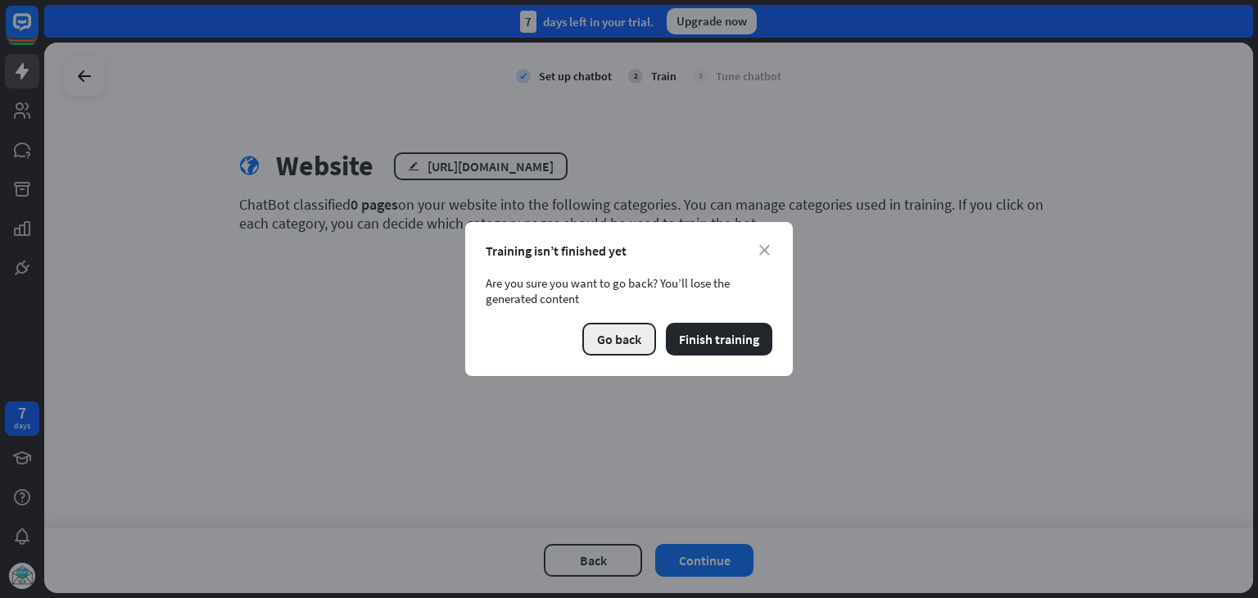
click at [627, 341] on button "Go back" at bounding box center [619, 339] width 74 height 33
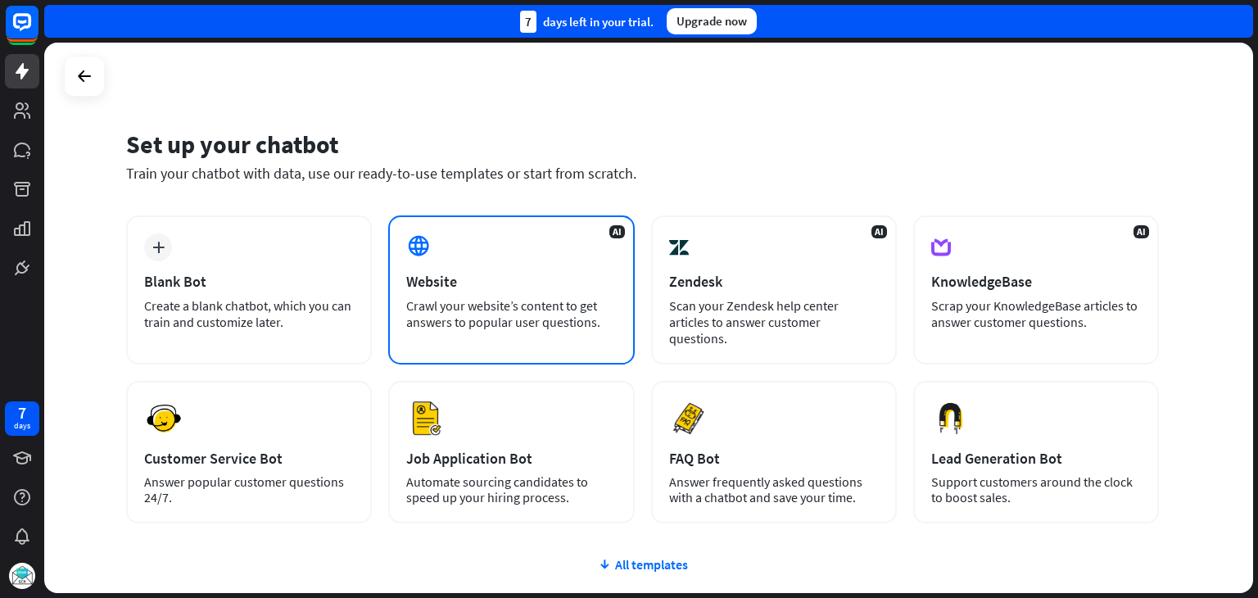
click at [572, 307] on div "Crawl your website’s content to get answers to popular user questions." at bounding box center [511, 313] width 210 height 33
